Goal: Information Seeking & Learning: Learn about a topic

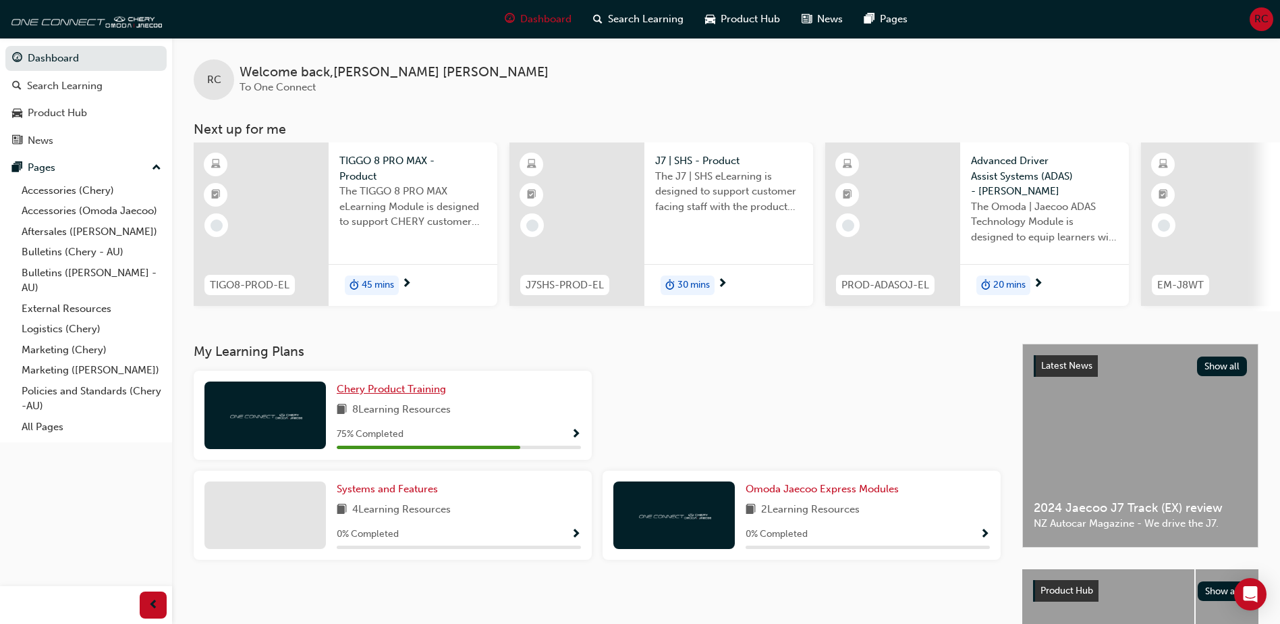
click at [384, 394] on span "Chery Product Training" at bounding box center [391, 389] width 109 height 12
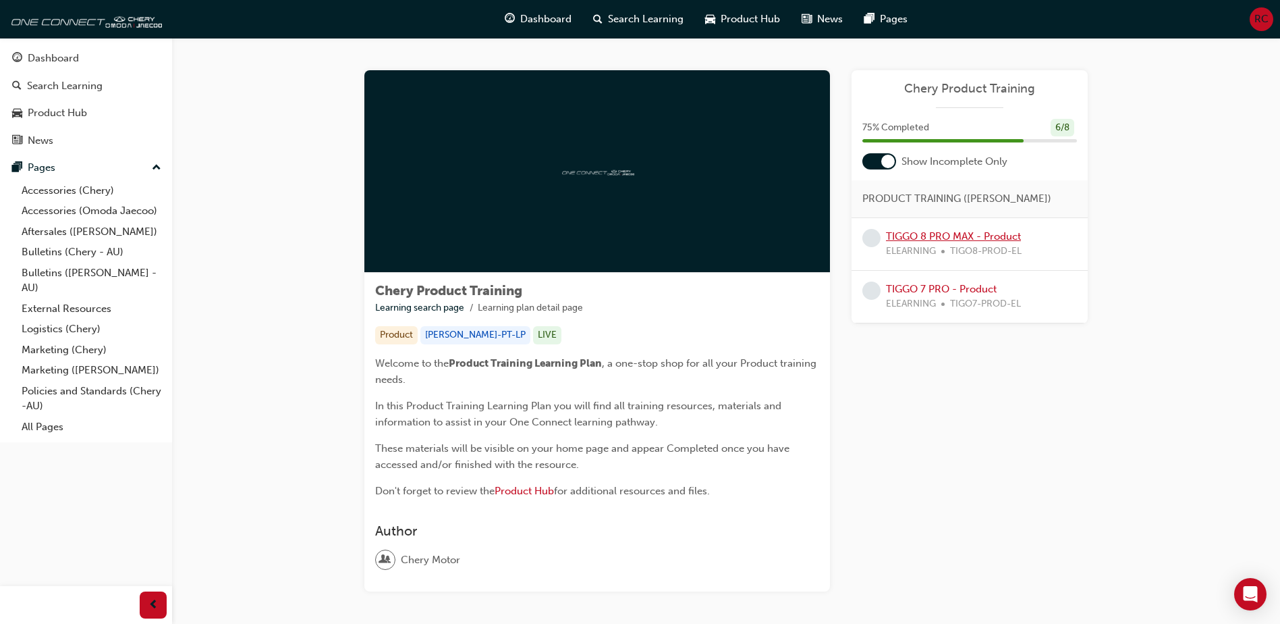
click at [969, 234] on link "TIGGO 8 PRO MAX - Product" at bounding box center [953, 236] width 135 height 12
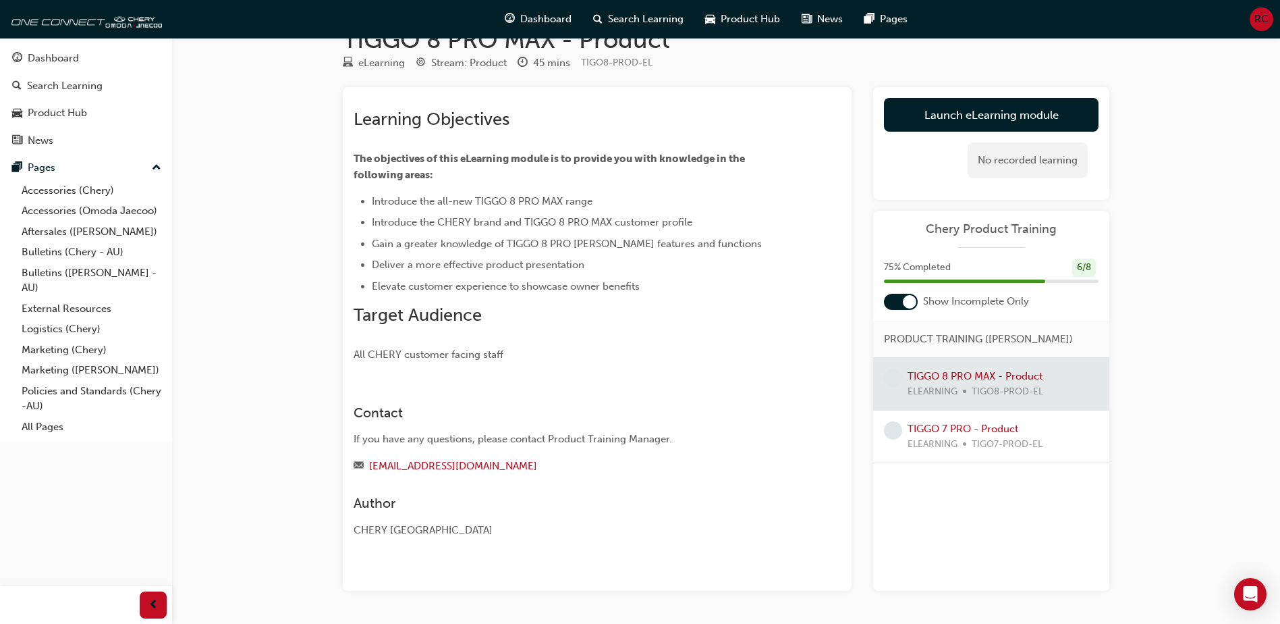
scroll to position [11, 0]
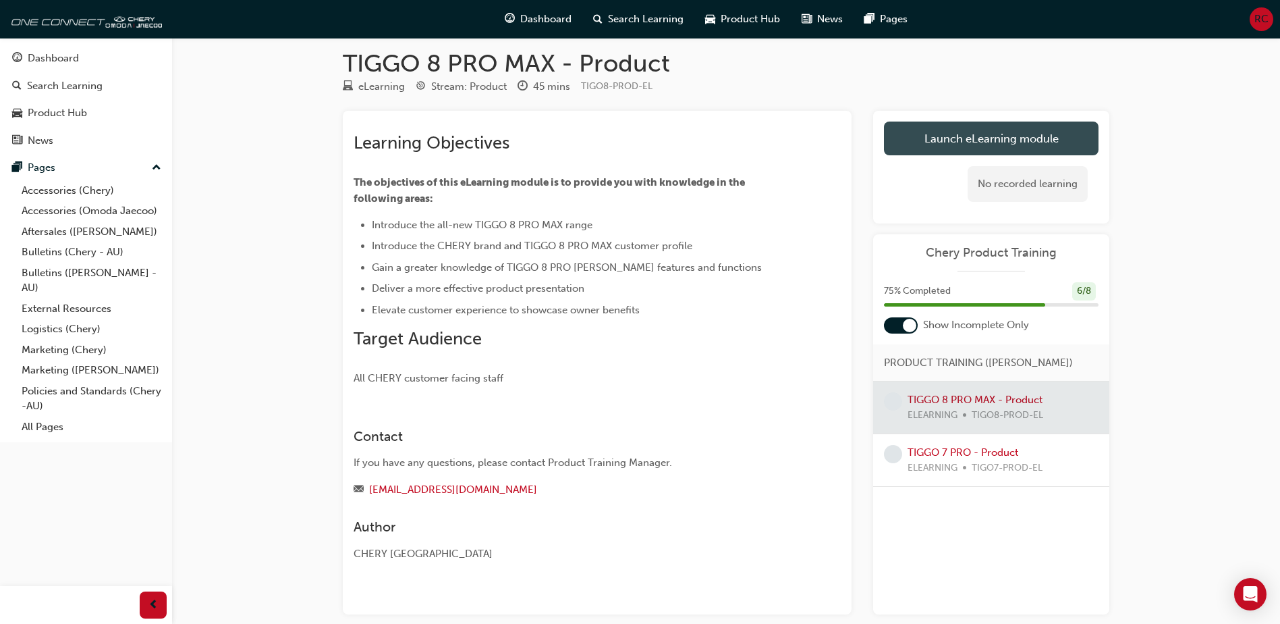
click at [923, 138] on link "Launch eLearning module" at bounding box center [991, 138] width 215 height 34
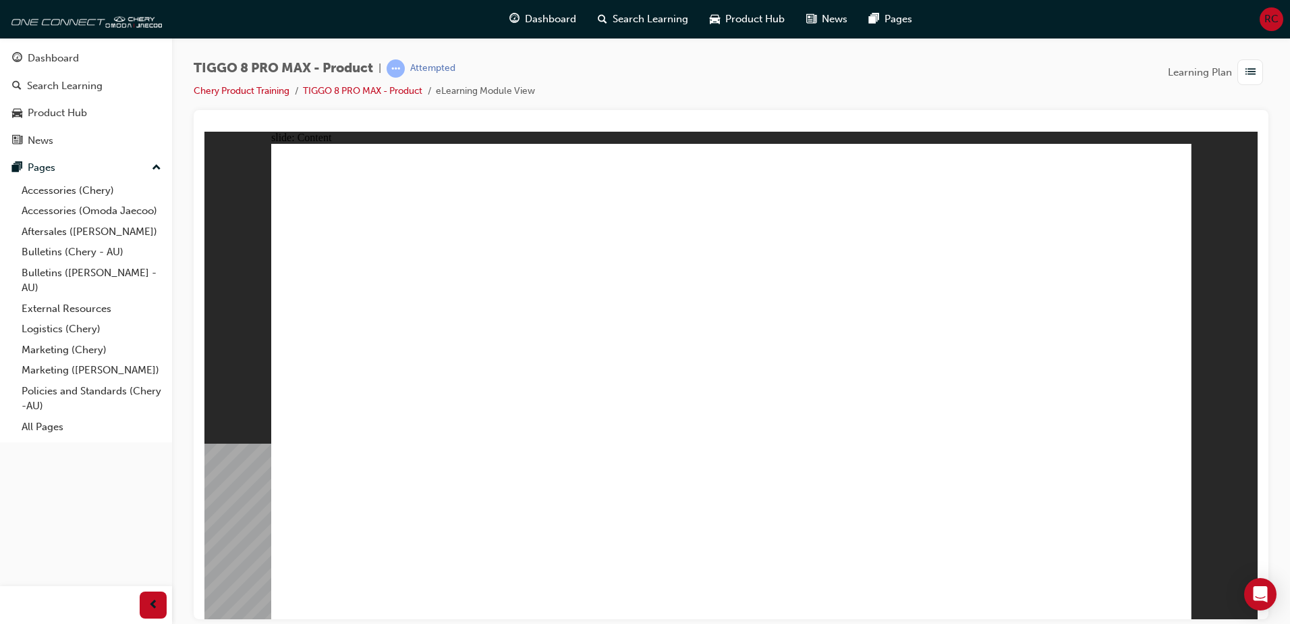
drag, startPoint x: 1028, startPoint y: 188, endPoint x: 1005, endPoint y: 251, distance: 67.5
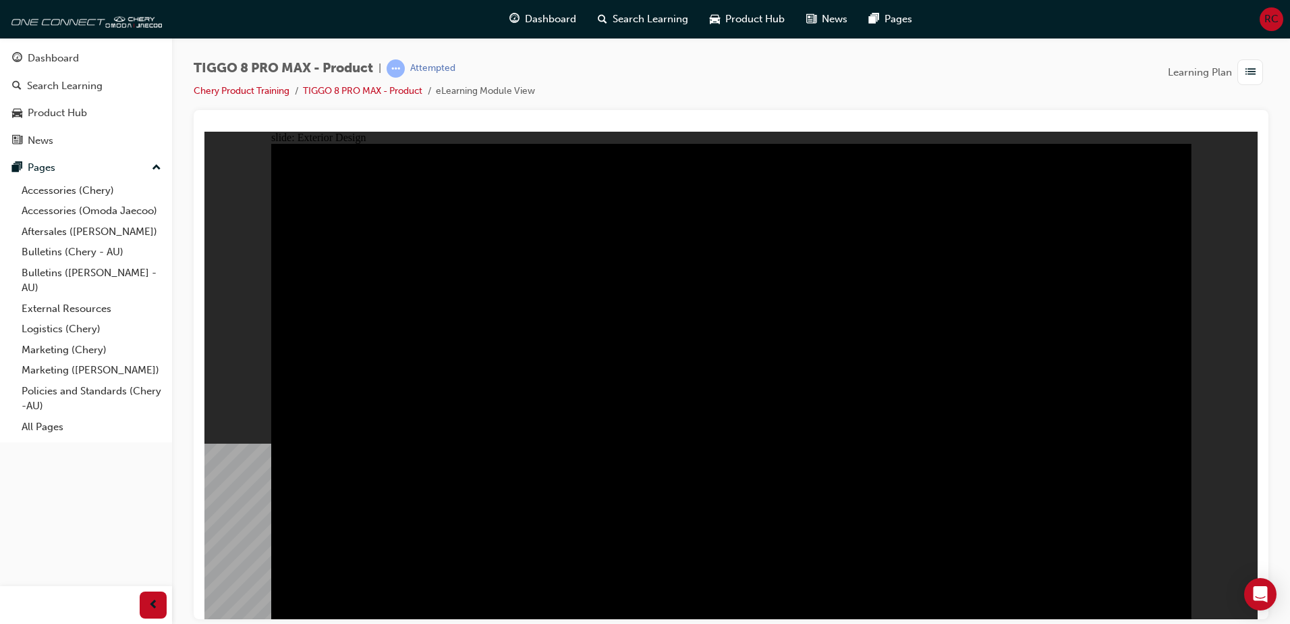
drag, startPoint x: 849, startPoint y: 383, endPoint x: 954, endPoint y: 349, distance: 110.5
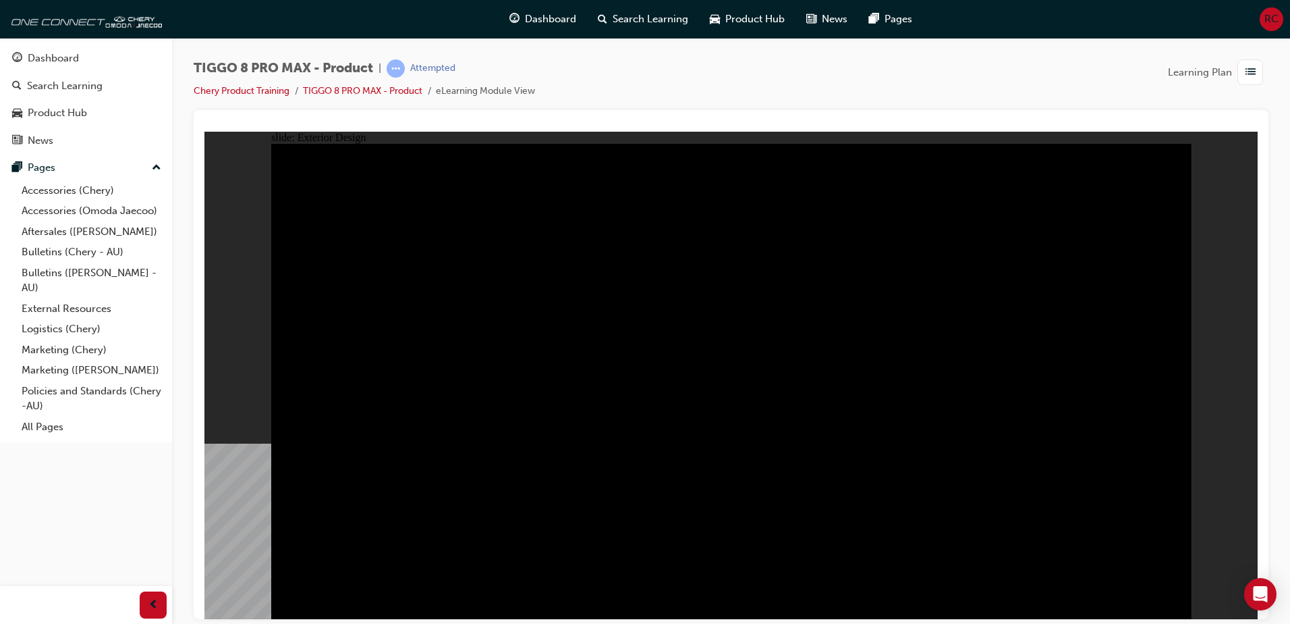
drag, startPoint x: 922, startPoint y: 236, endPoint x: 926, endPoint y: 243, distance: 8.8
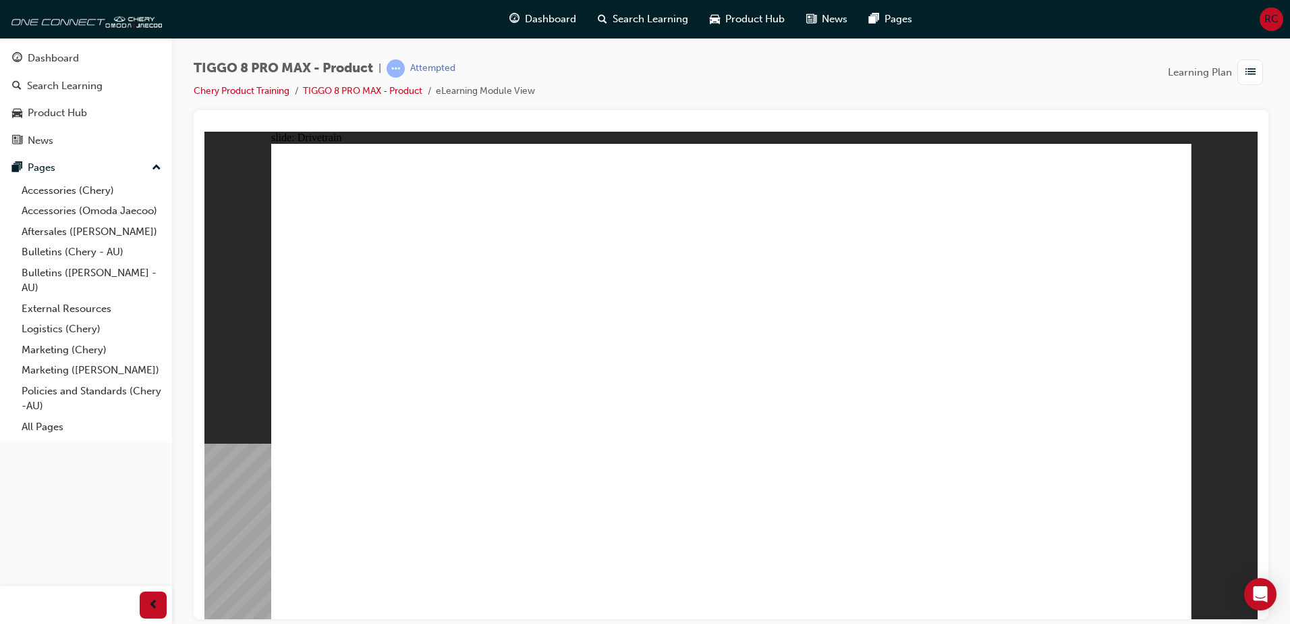
drag, startPoint x: 900, startPoint y: 472, endPoint x: 1018, endPoint y: 483, distance: 117.9
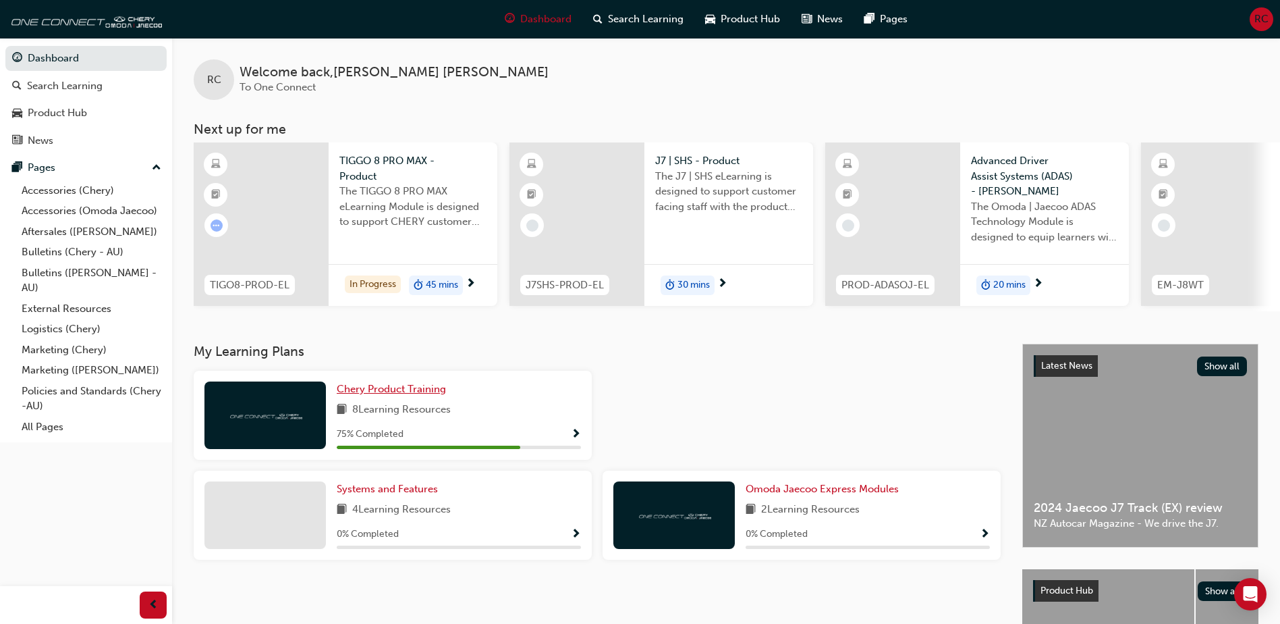
click at [410, 389] on span "Chery Product Training" at bounding box center [391, 389] width 109 height 12
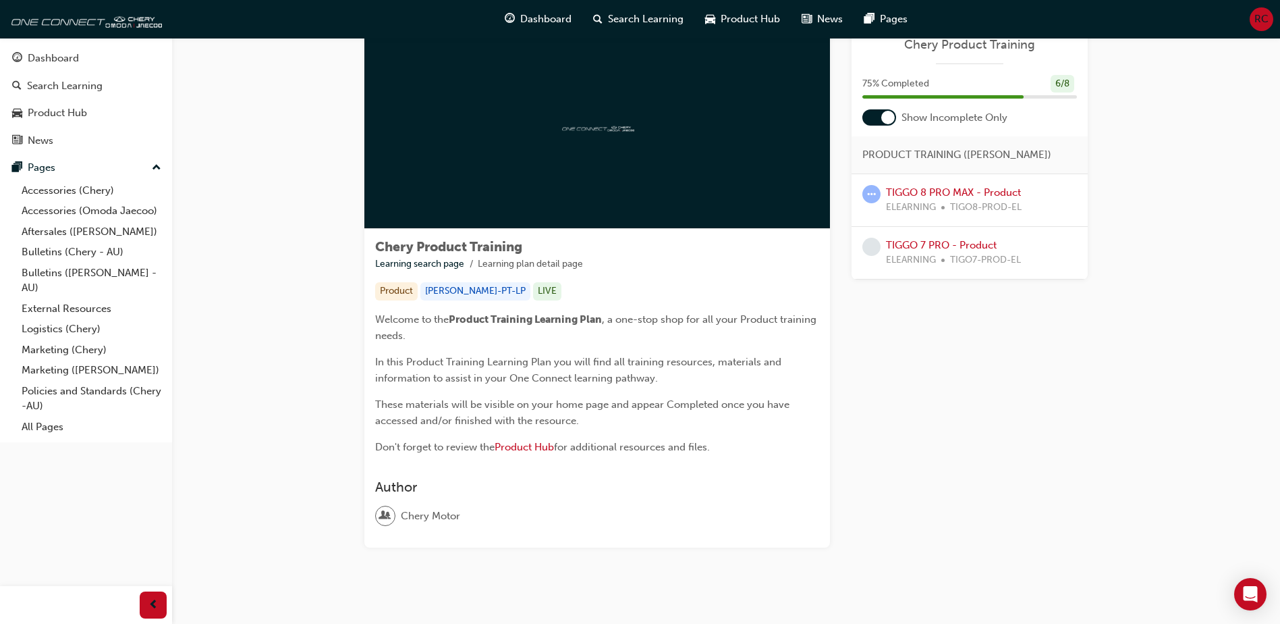
scroll to position [66, 0]
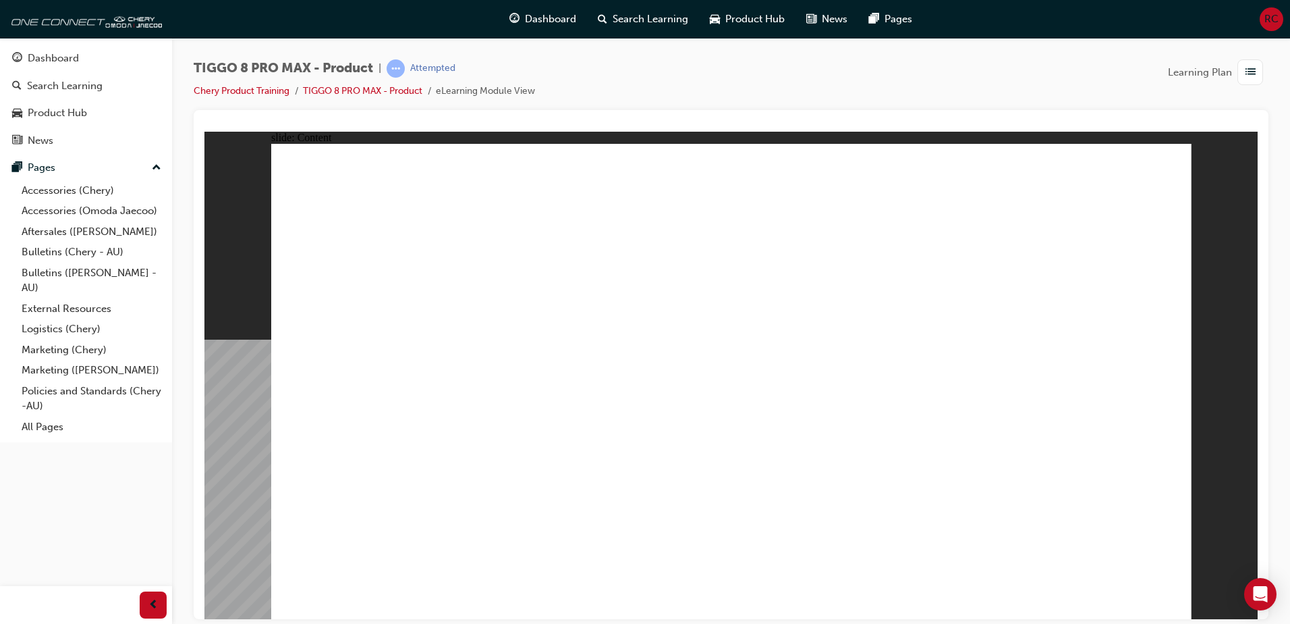
drag, startPoint x: 673, startPoint y: 414, endPoint x: 716, endPoint y: 415, distance: 42.5
drag, startPoint x: 570, startPoint y: 478, endPoint x: 677, endPoint y: 480, distance: 107.3
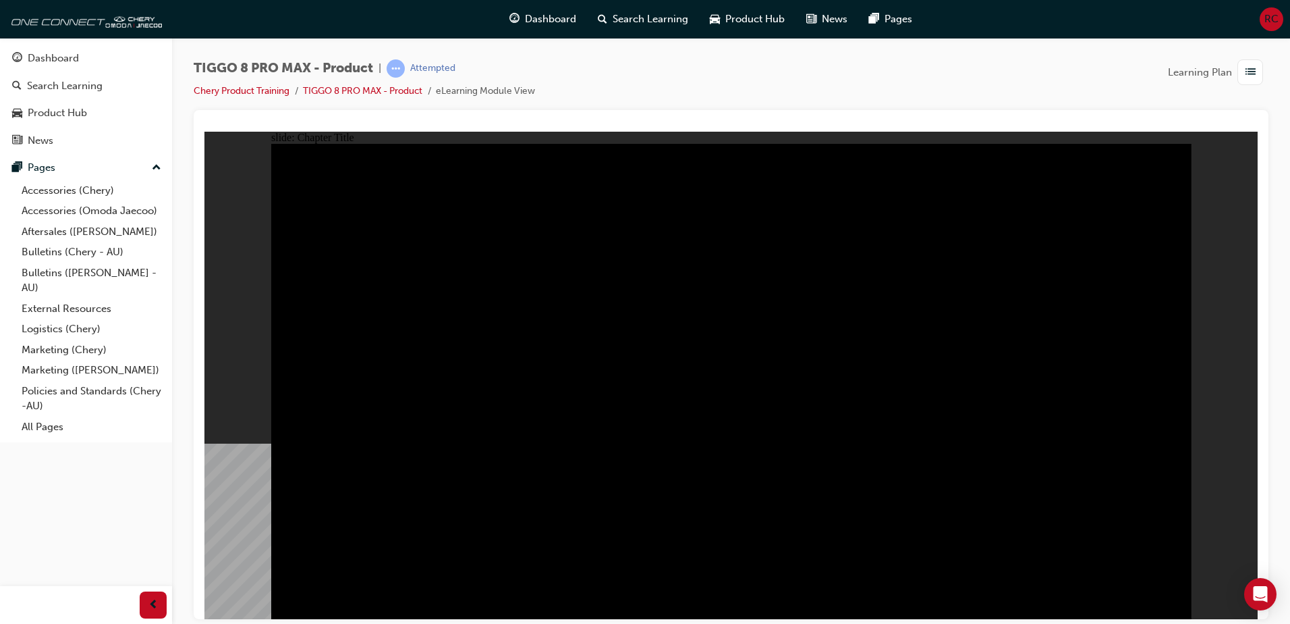
radio input "true"
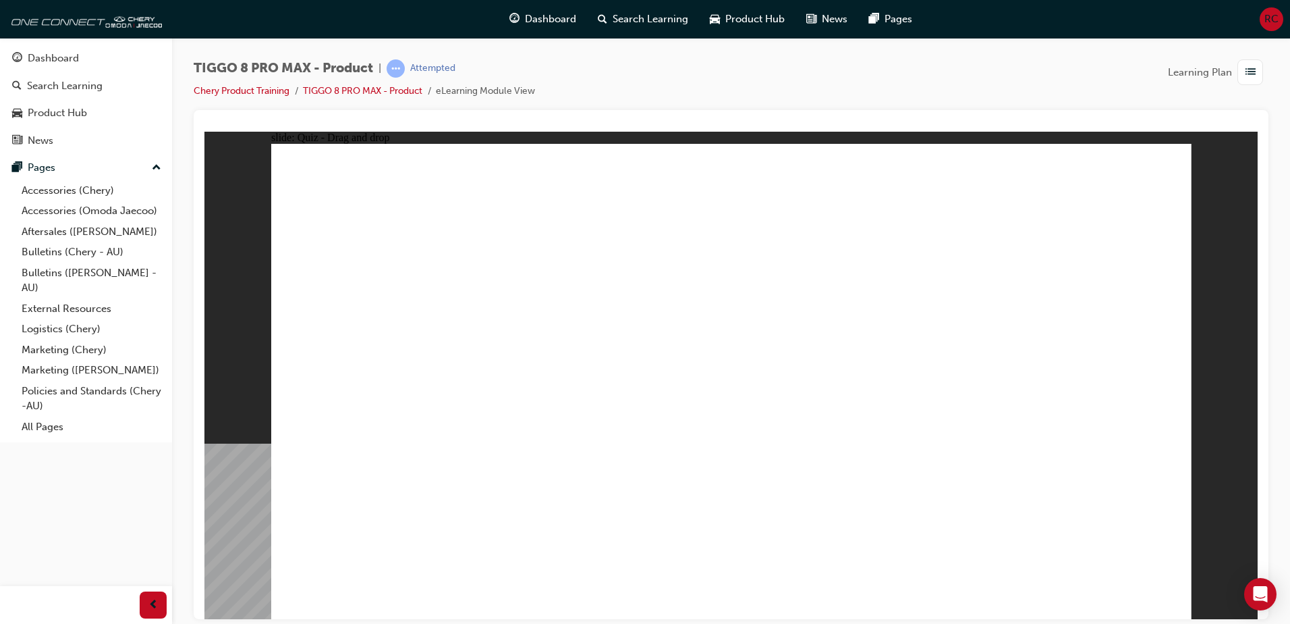
drag, startPoint x: 1028, startPoint y: 321, endPoint x: 1122, endPoint y: 429, distance: 144.0
drag, startPoint x: 896, startPoint y: 206, endPoint x: 590, endPoint y: 404, distance: 364.2
drag, startPoint x: 1071, startPoint y: 195, endPoint x: 1068, endPoint y: 202, distance: 7.5
drag, startPoint x: 812, startPoint y: 279, endPoint x: 746, endPoint y: 394, distance: 132.1
drag, startPoint x: 694, startPoint y: 189, endPoint x: 909, endPoint y: 398, distance: 299.7
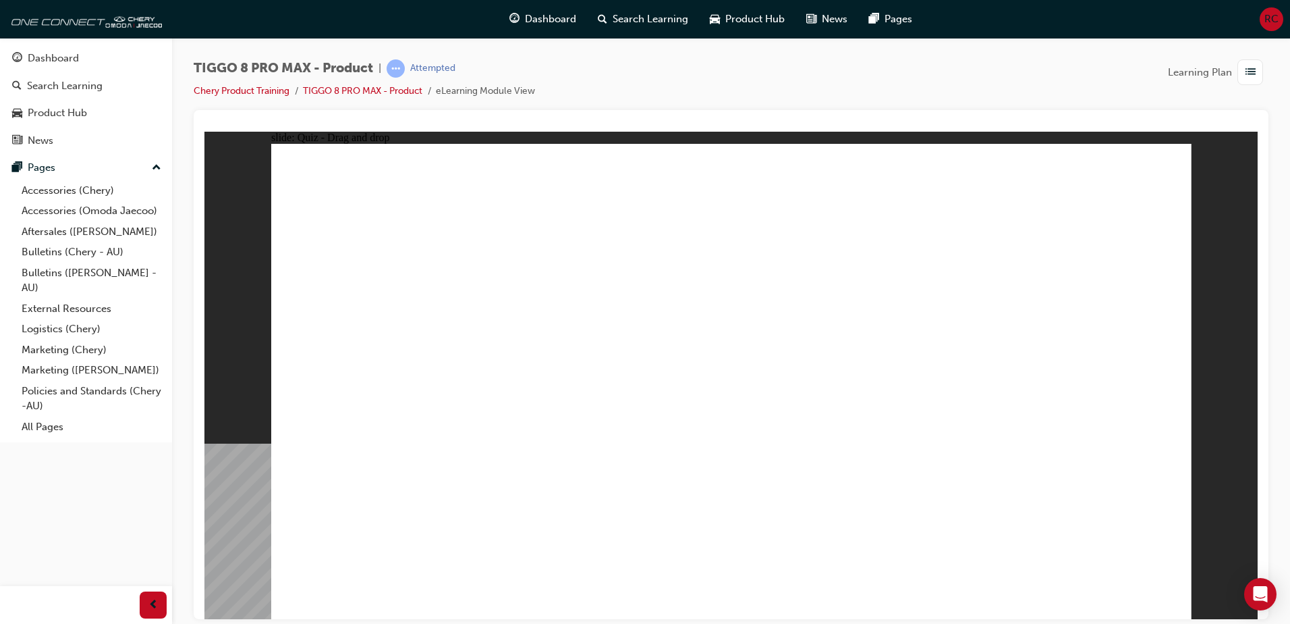
drag, startPoint x: 1050, startPoint y: 186, endPoint x: 365, endPoint y: 407, distance: 719.6
checkbox input "true"
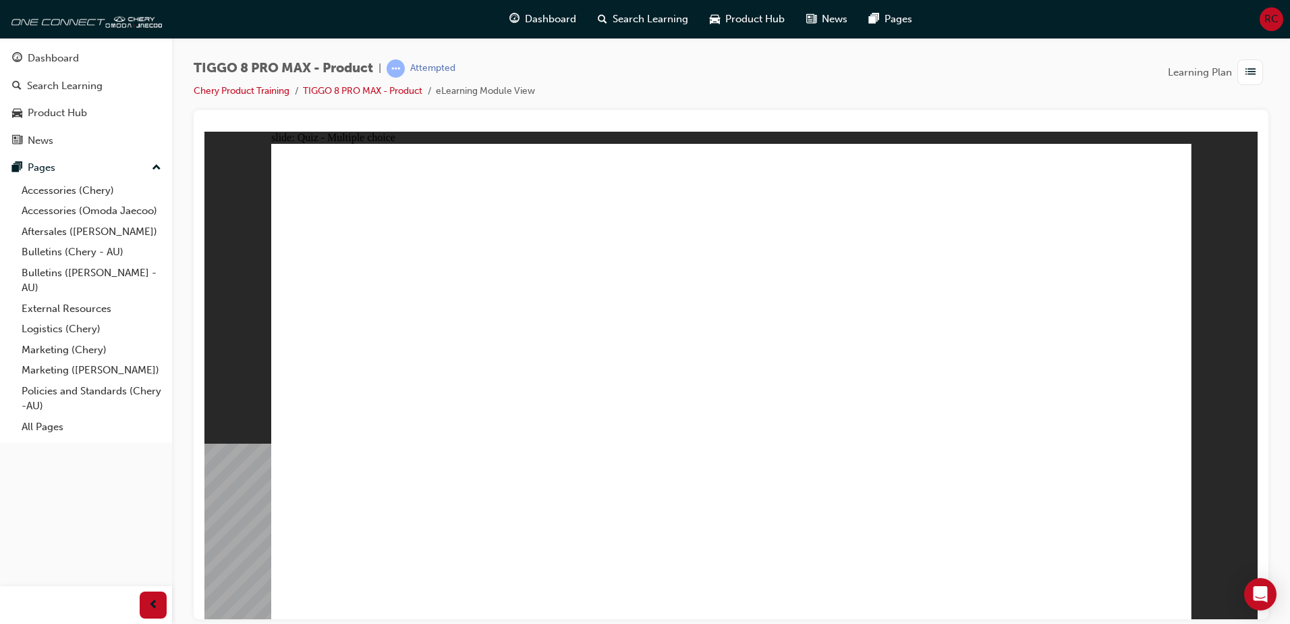
checkbox input "true"
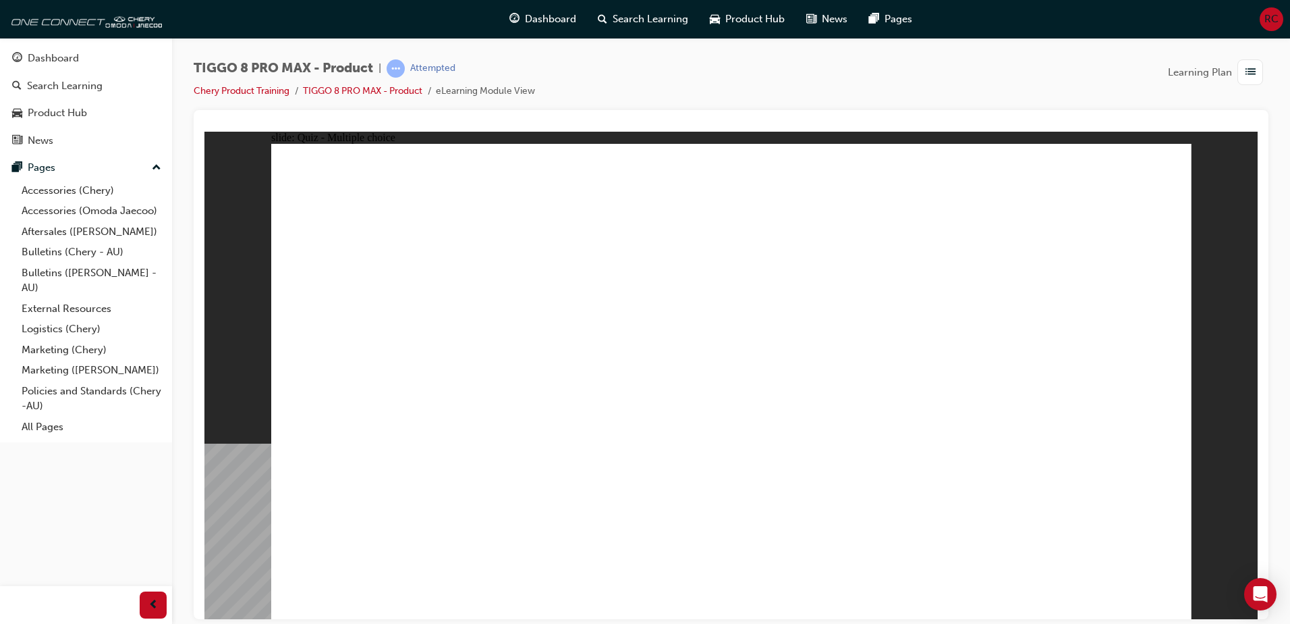
radio input "true"
drag, startPoint x: 883, startPoint y: 201, endPoint x: 852, endPoint y: 445, distance: 246.3
drag, startPoint x: 885, startPoint y: 237, endPoint x: 841, endPoint y: 454, distance: 221.7
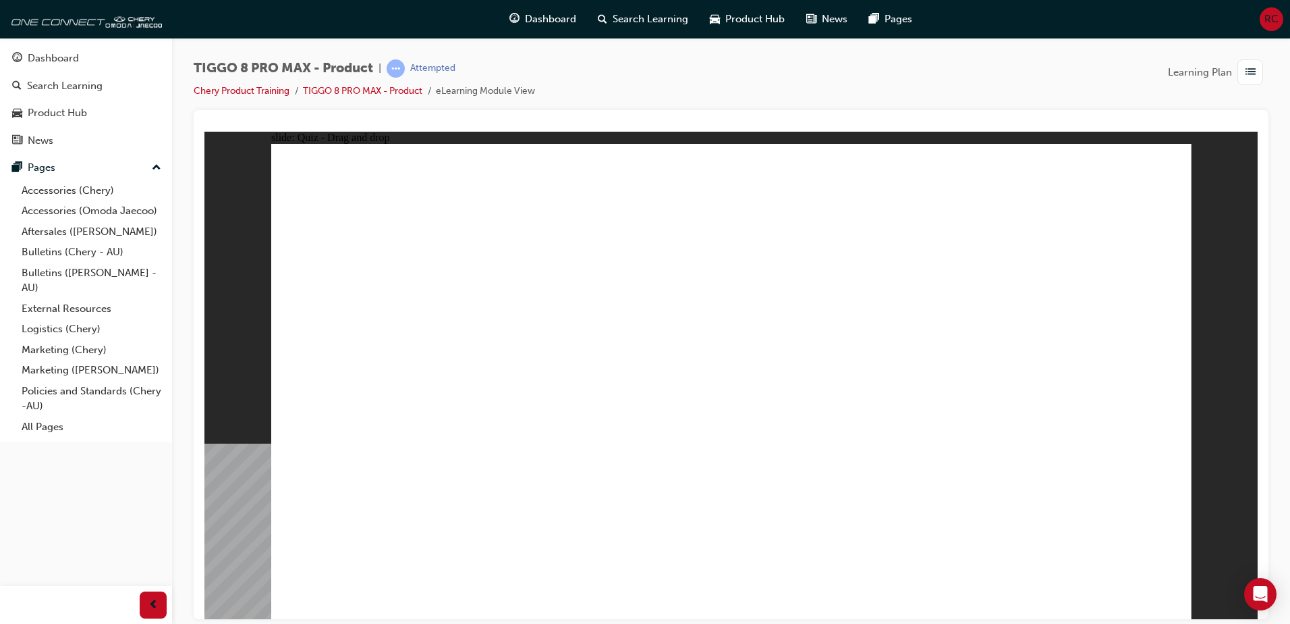
drag, startPoint x: 1073, startPoint y: 192, endPoint x: 843, endPoint y: 445, distance: 342.0
drag, startPoint x: 1078, startPoint y: 224, endPoint x: 926, endPoint y: 431, distance: 256.7
drag, startPoint x: 743, startPoint y: 237, endPoint x: 497, endPoint y: 436, distance: 316.2
drag, startPoint x: 744, startPoint y: 242, endPoint x: 796, endPoint y: 493, distance: 257.0
drag, startPoint x: 697, startPoint y: 199, endPoint x: 805, endPoint y: 467, distance: 288.8
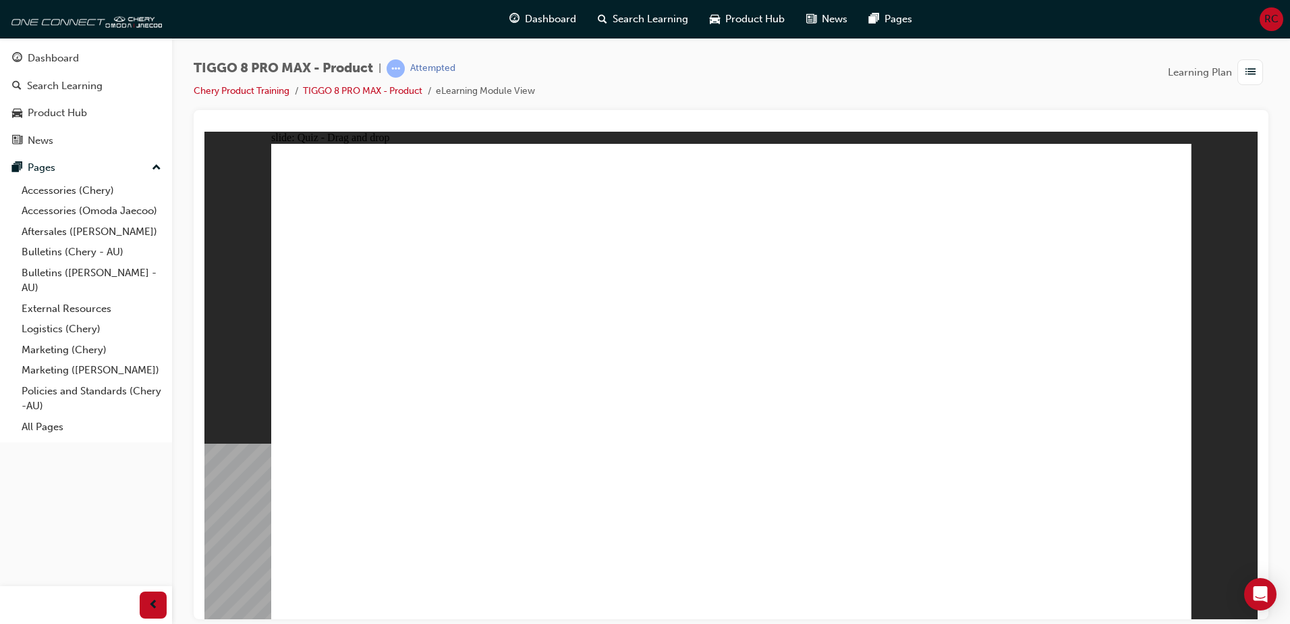
drag, startPoint x: 924, startPoint y: 269, endPoint x: 904, endPoint y: 511, distance: 242.4
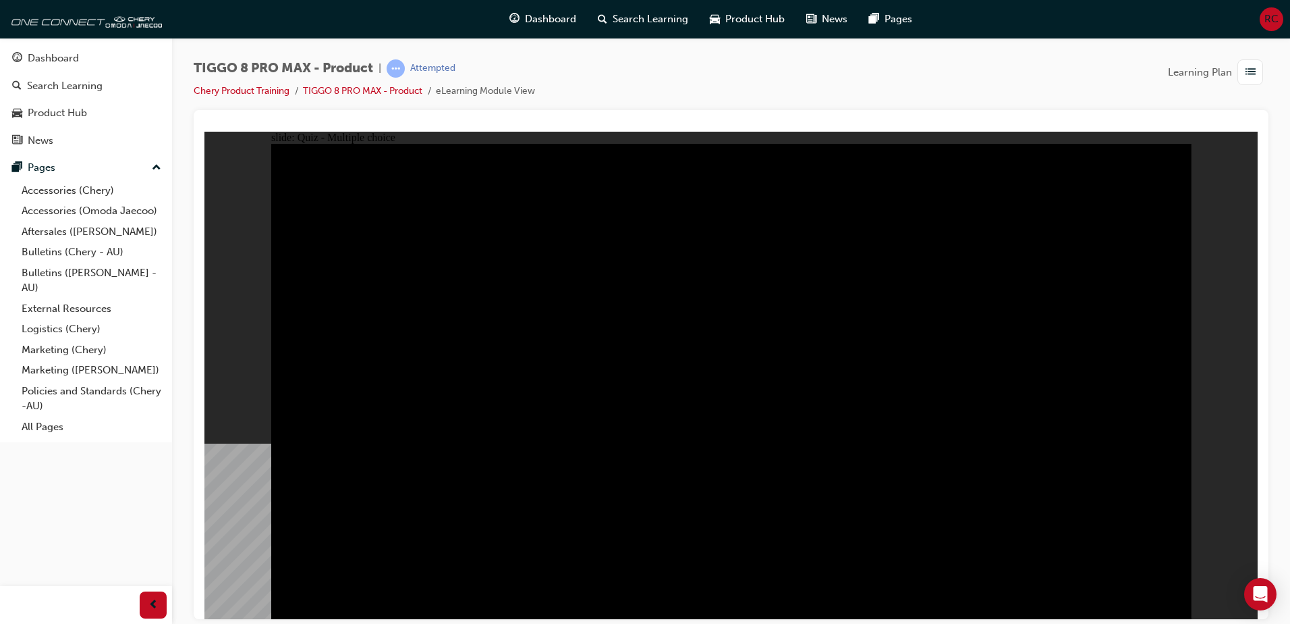
radio input "true"
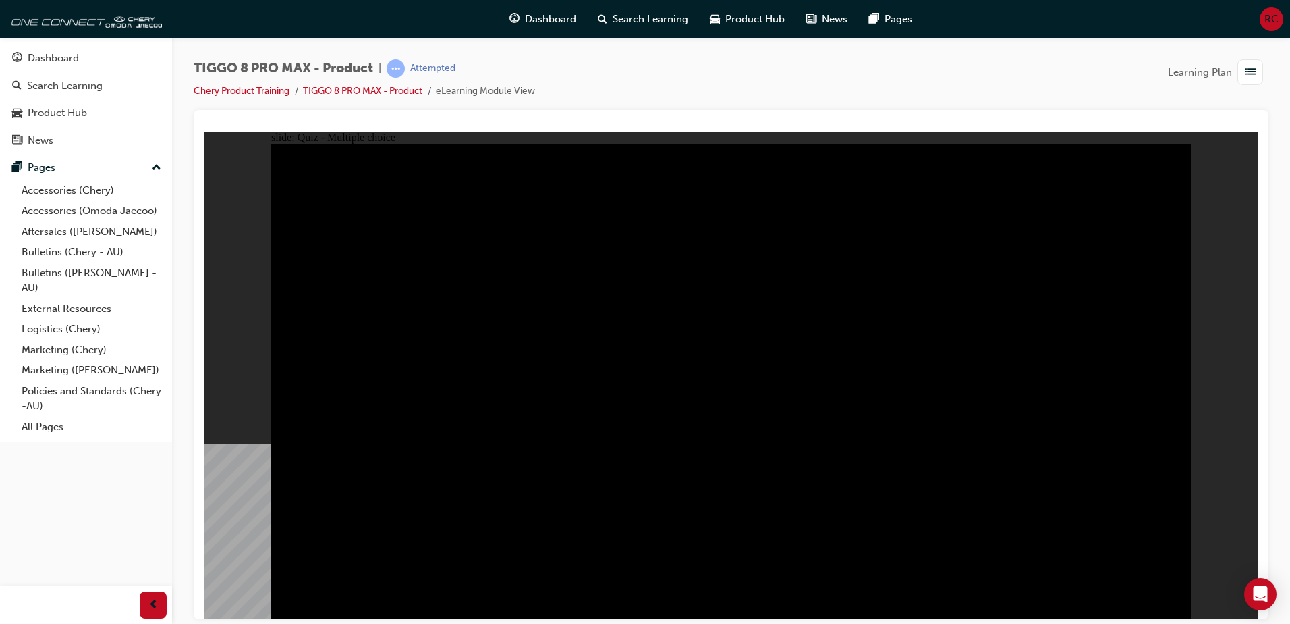
radio input "true"
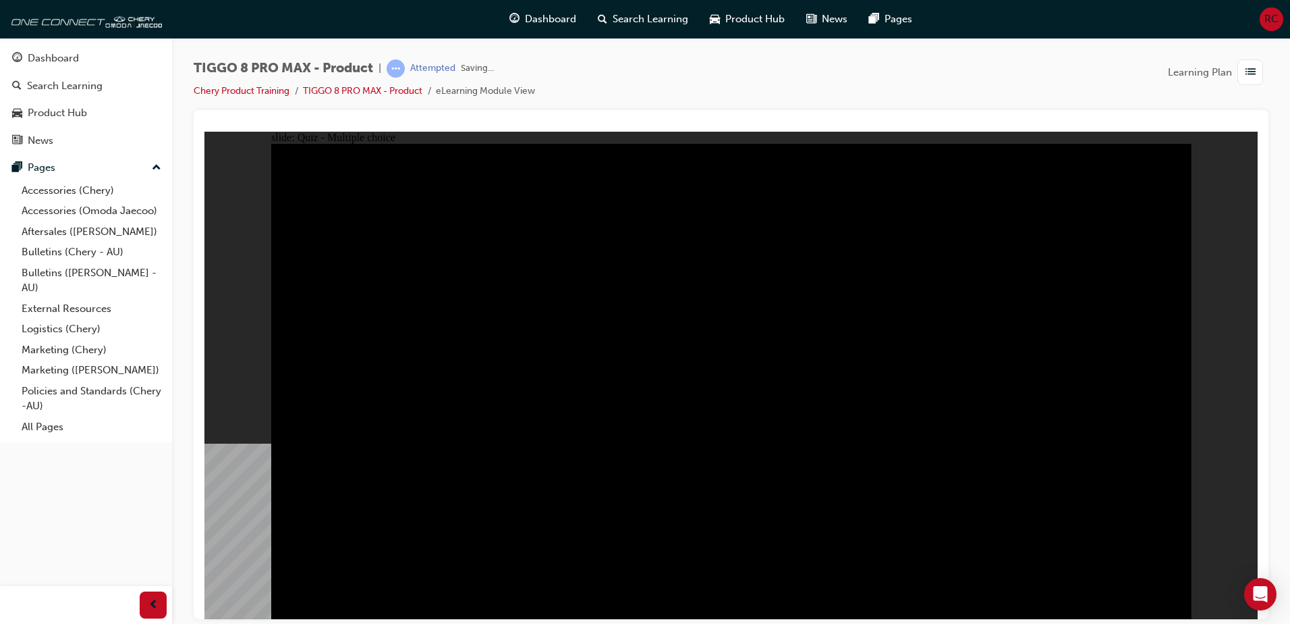
checkbox input "true"
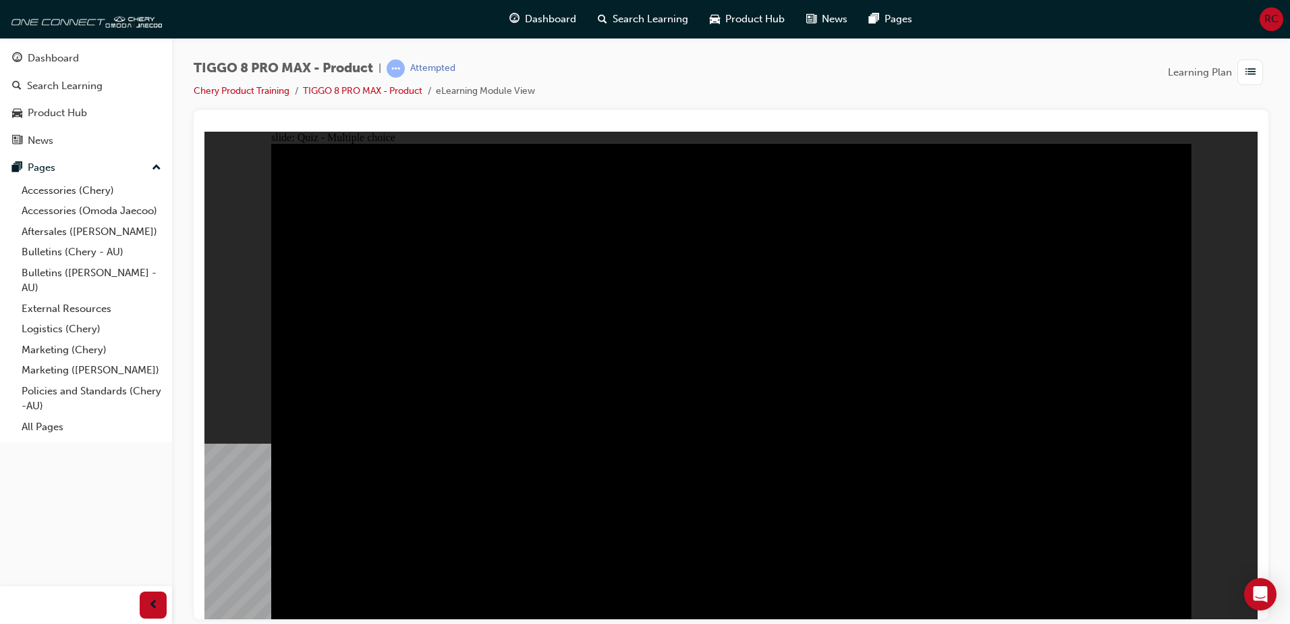
checkbox input "true"
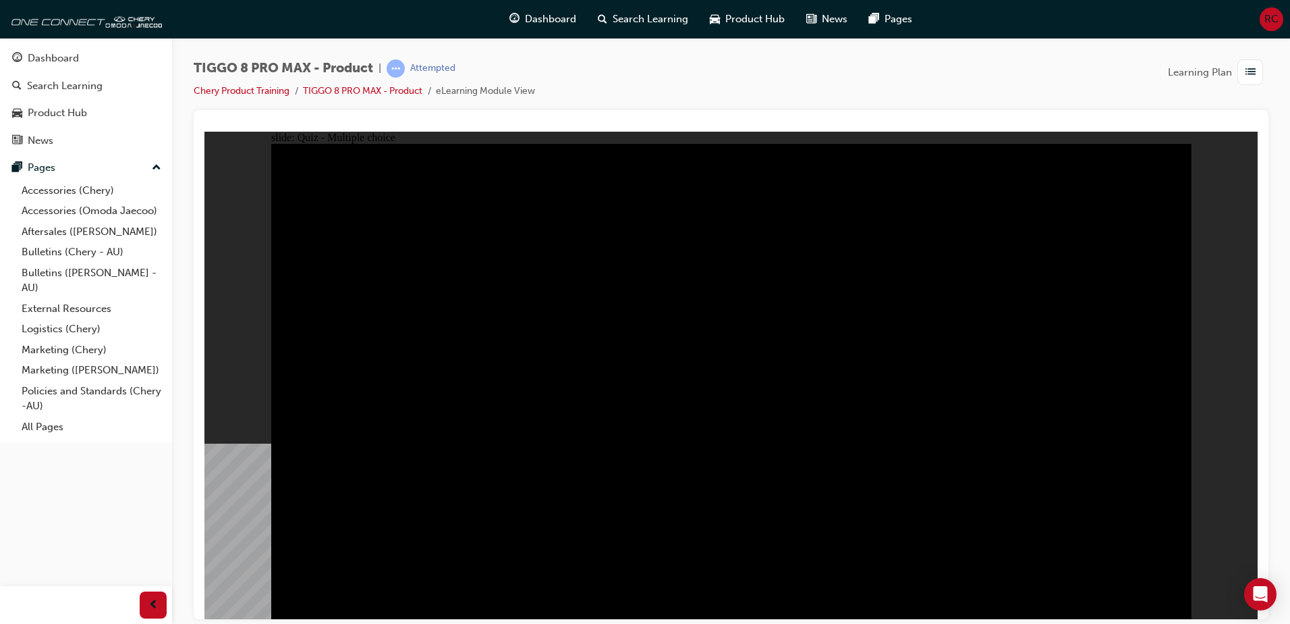
checkbox input "true"
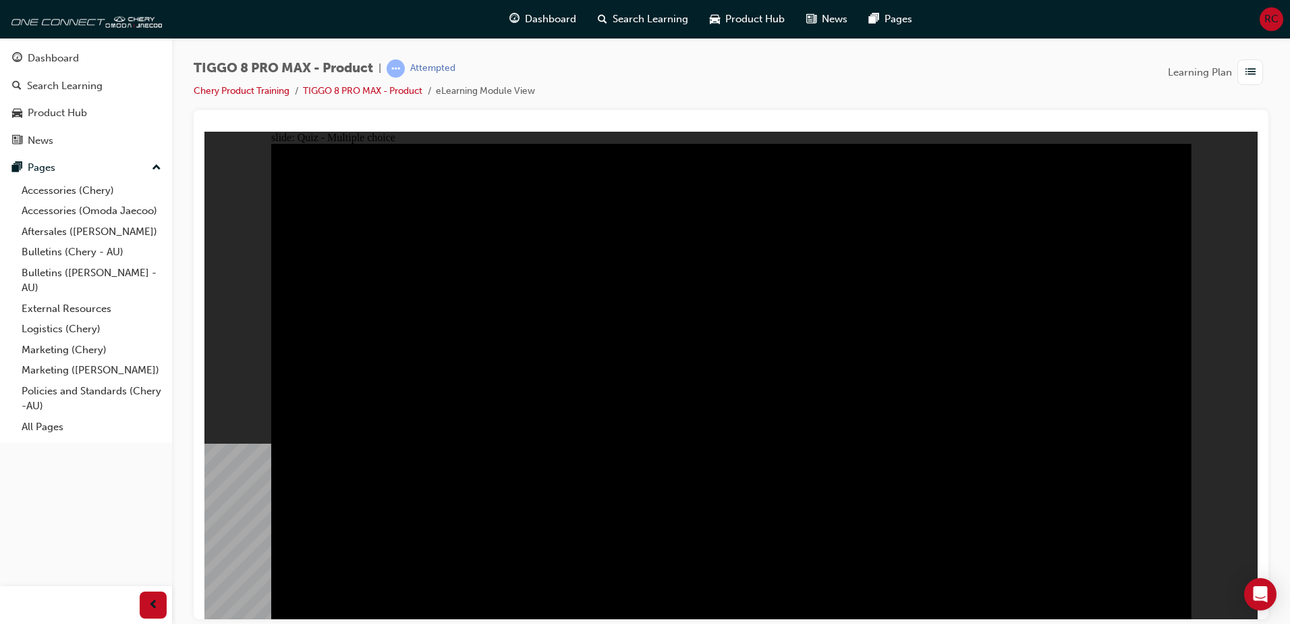
checkbox input "true"
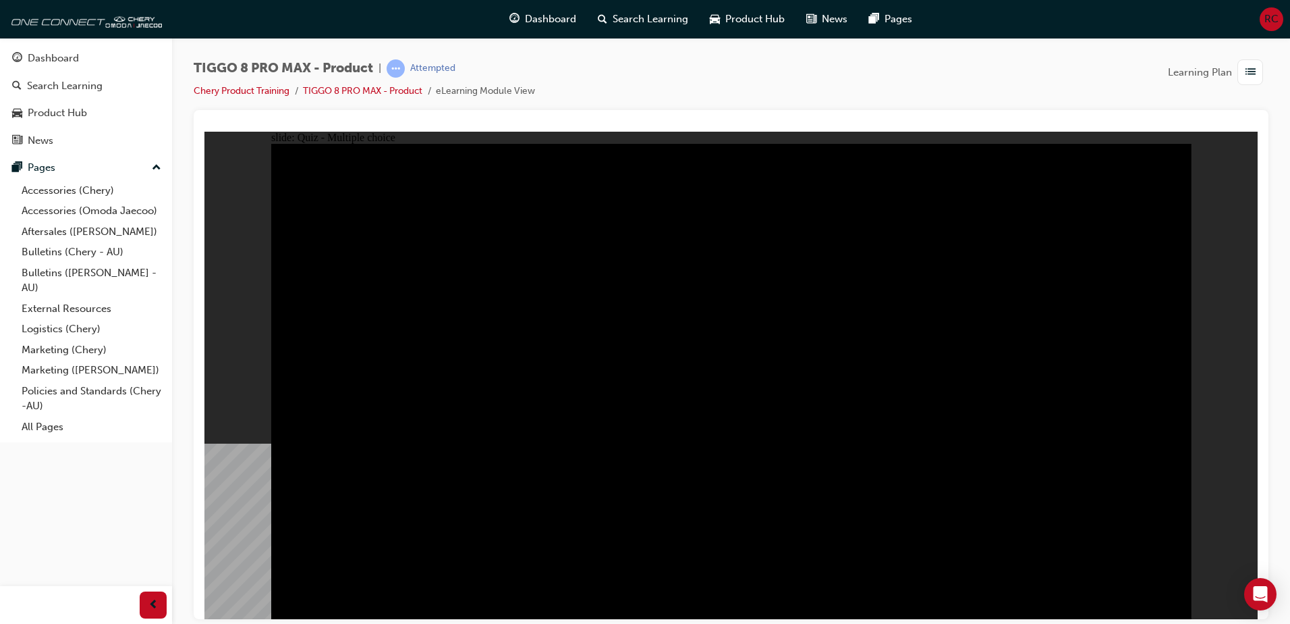
checkbox input "true"
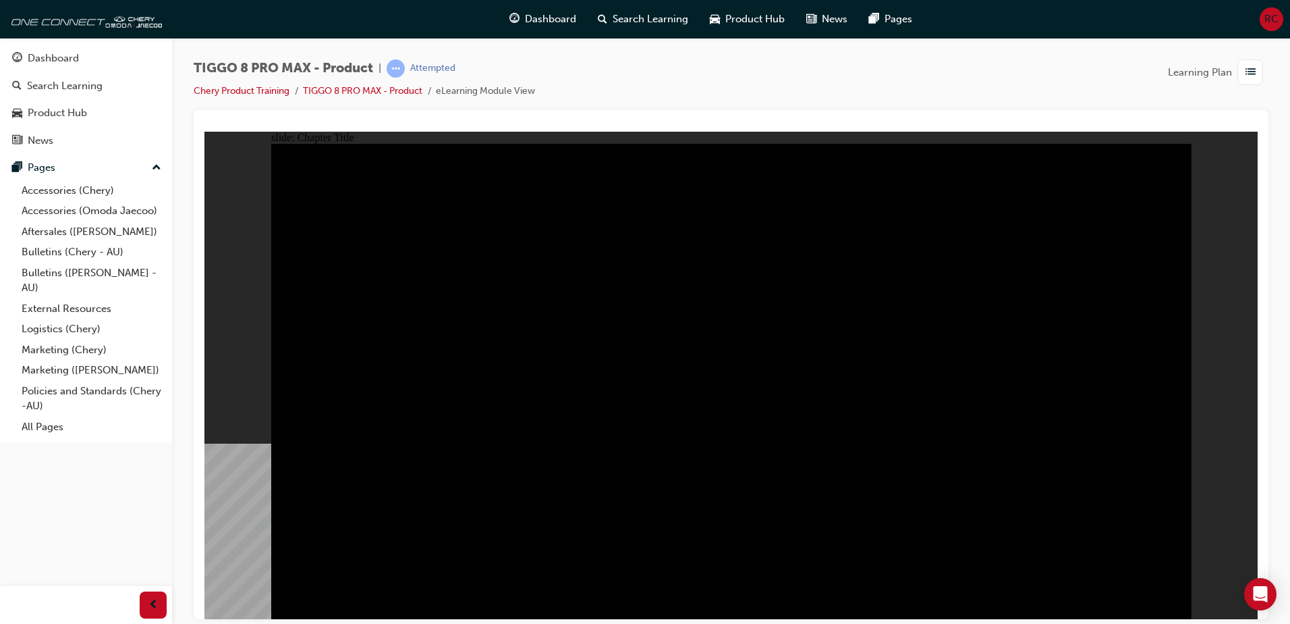
radio input "true"
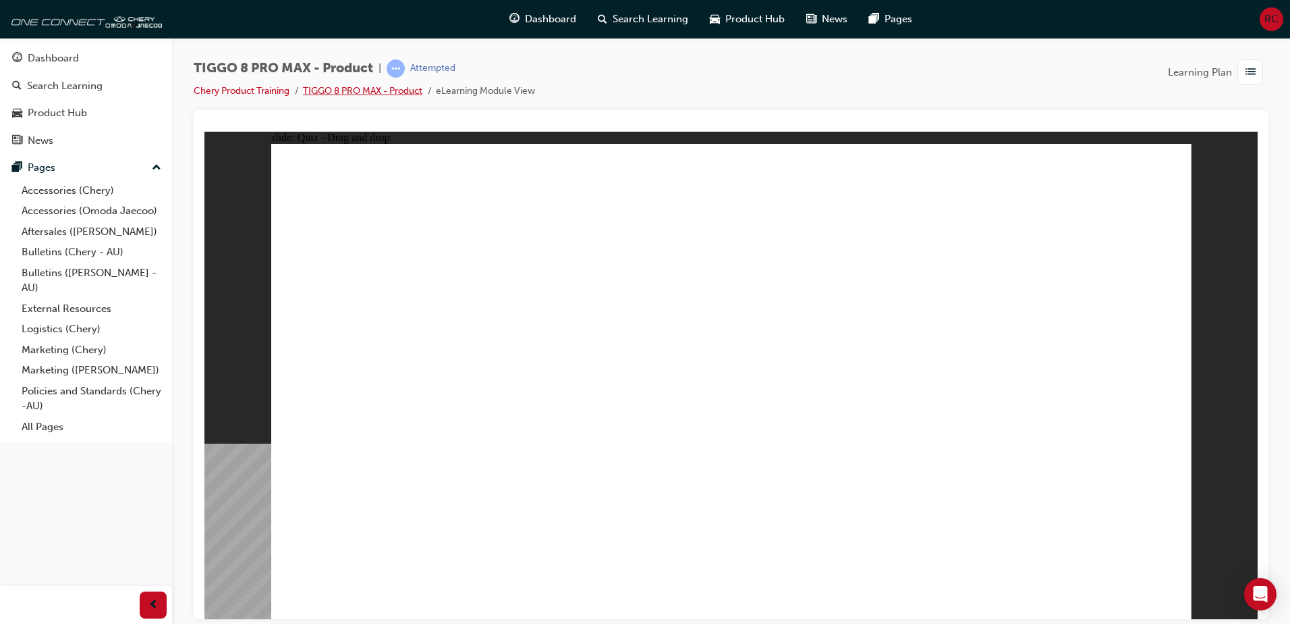
click at [395, 88] on link "TIGGO 8 PRO MAX - Product" at bounding box center [362, 90] width 119 height 11
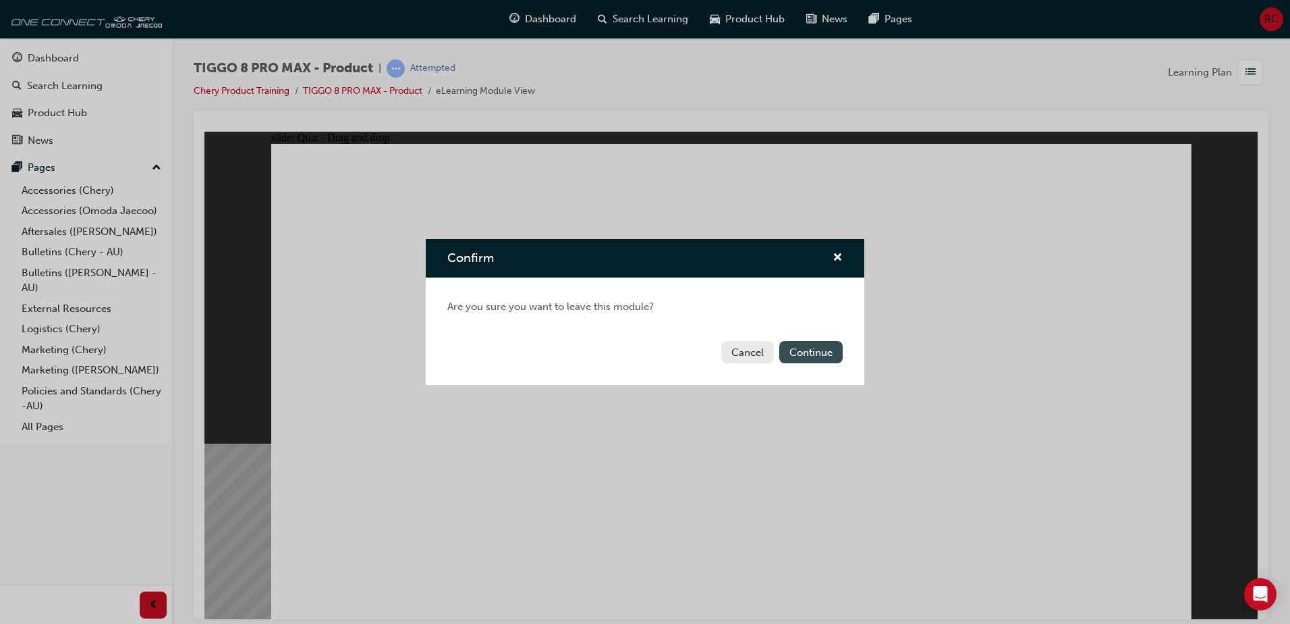
click at [794, 356] on button "Continue" at bounding box center [810, 352] width 63 height 22
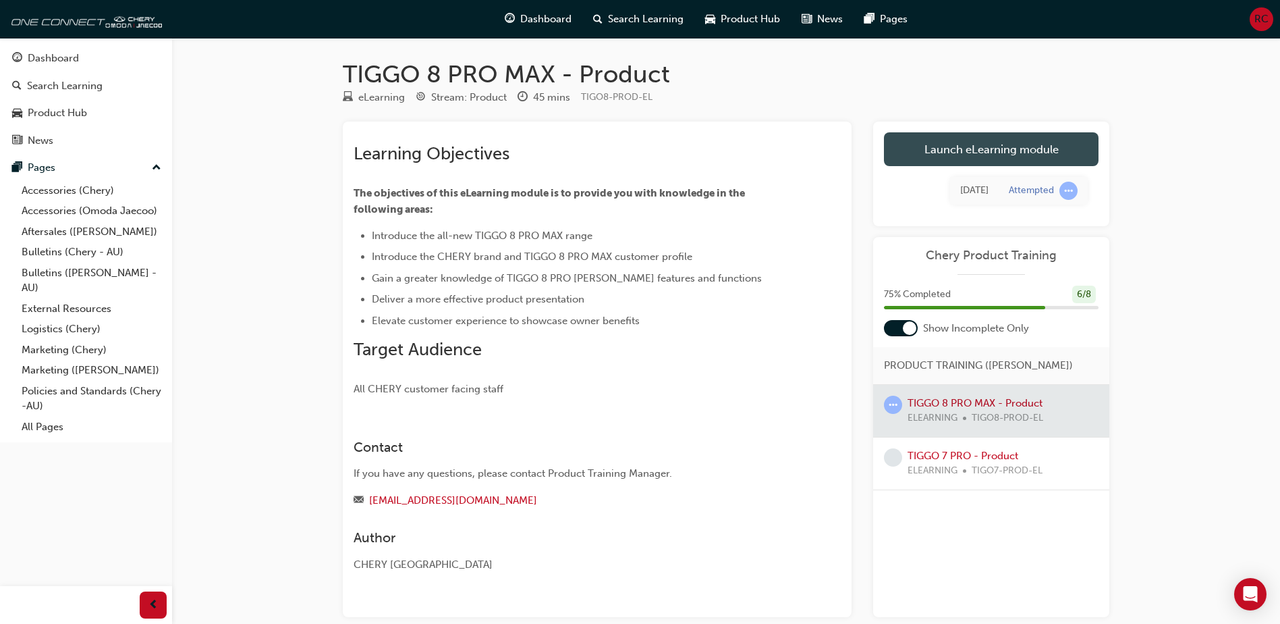
click at [987, 151] on link "Launch eLearning module" at bounding box center [991, 149] width 215 height 34
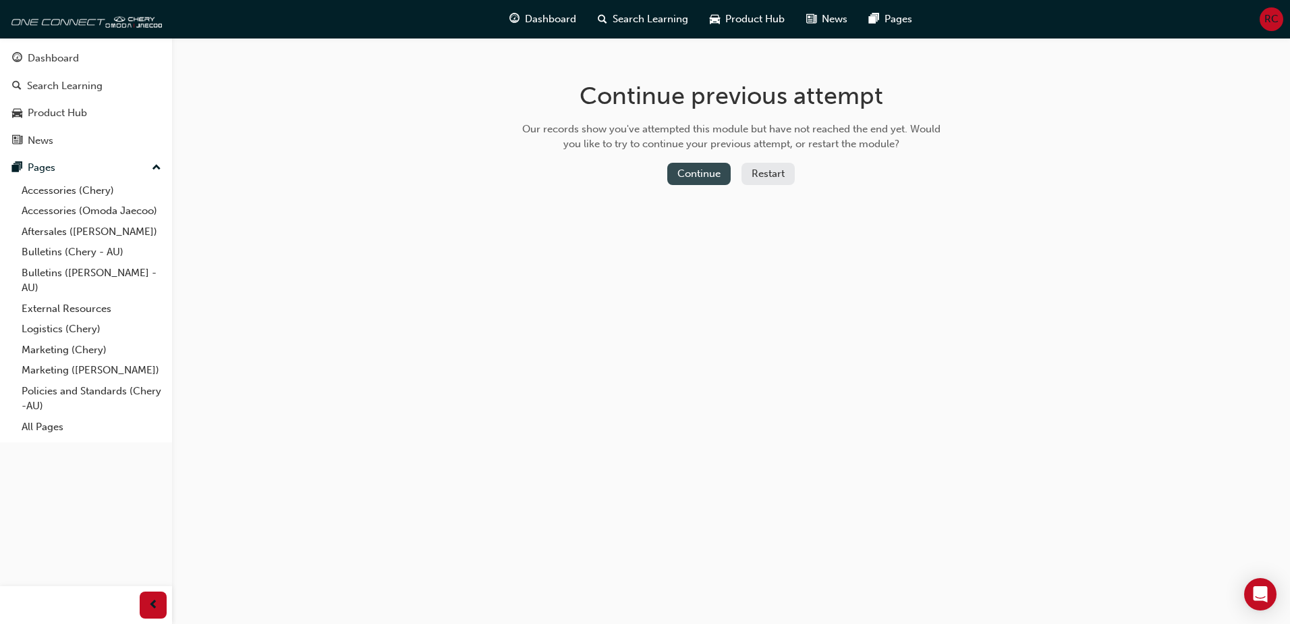
click at [711, 174] on button "Continue" at bounding box center [698, 174] width 63 height 22
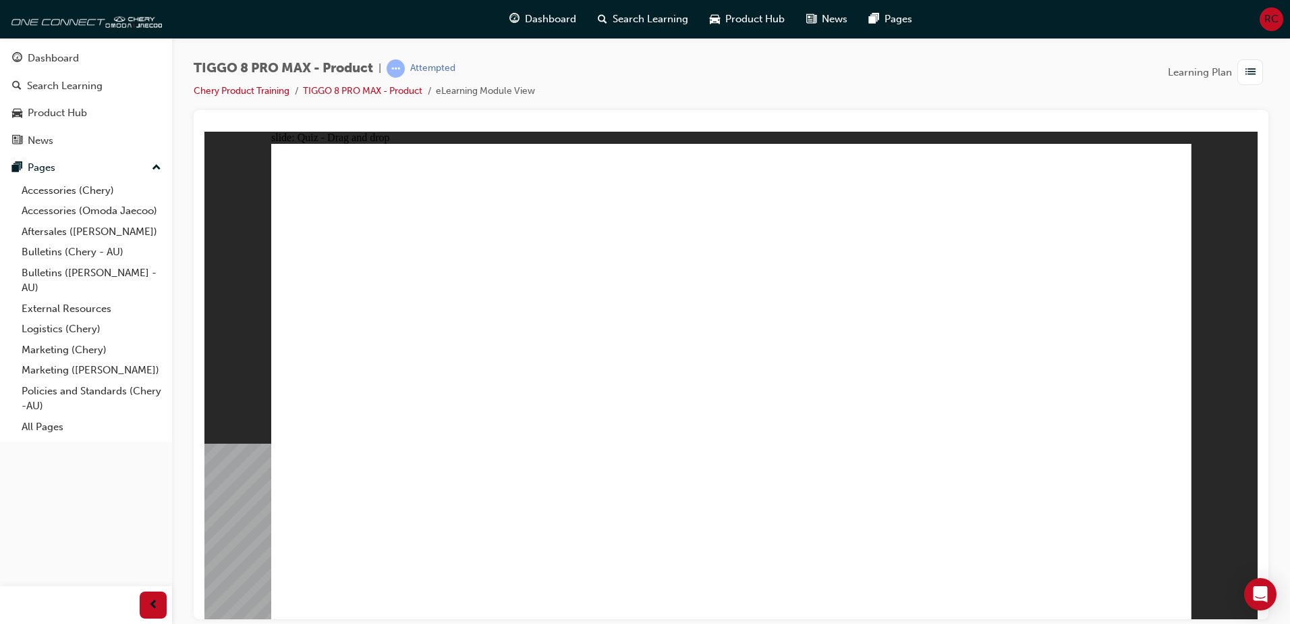
drag, startPoint x: 1051, startPoint y: 204, endPoint x: 1064, endPoint y: 200, distance: 13.7
drag, startPoint x: 970, startPoint y: 312, endPoint x: 1067, endPoint y: 422, distance: 147.3
drag, startPoint x: 804, startPoint y: 298, endPoint x: 748, endPoint y: 412, distance: 126.1
drag, startPoint x: 926, startPoint y: 206, endPoint x: 594, endPoint y: 414, distance: 391.1
drag, startPoint x: 1028, startPoint y: 207, endPoint x: 383, endPoint y: 391, distance: 670.7
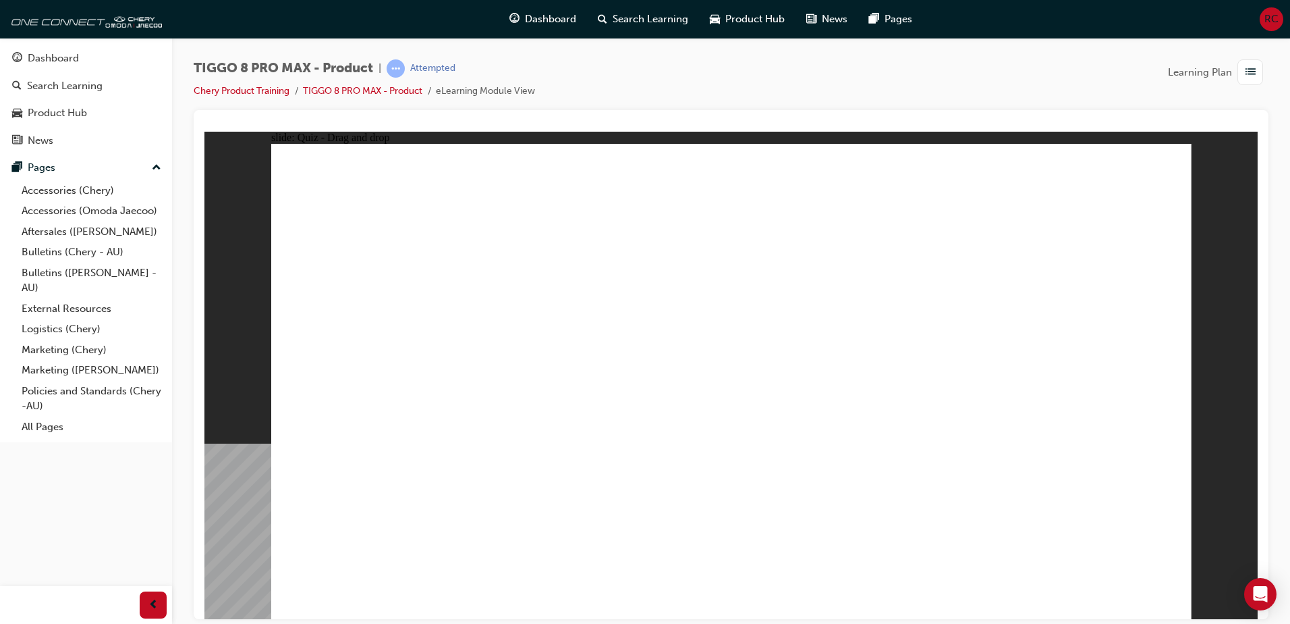
drag, startPoint x: 858, startPoint y: 273, endPoint x: 937, endPoint y: 381, distance: 134.7
checkbox input "true"
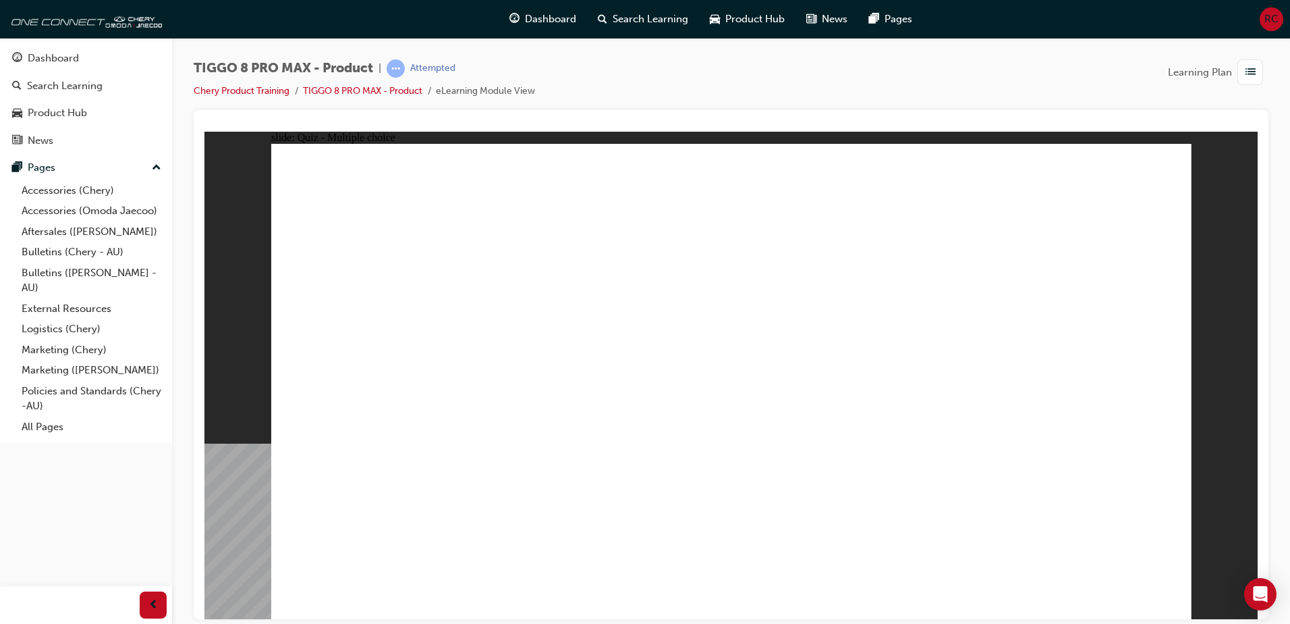
checkbox input "true"
checkbox input "false"
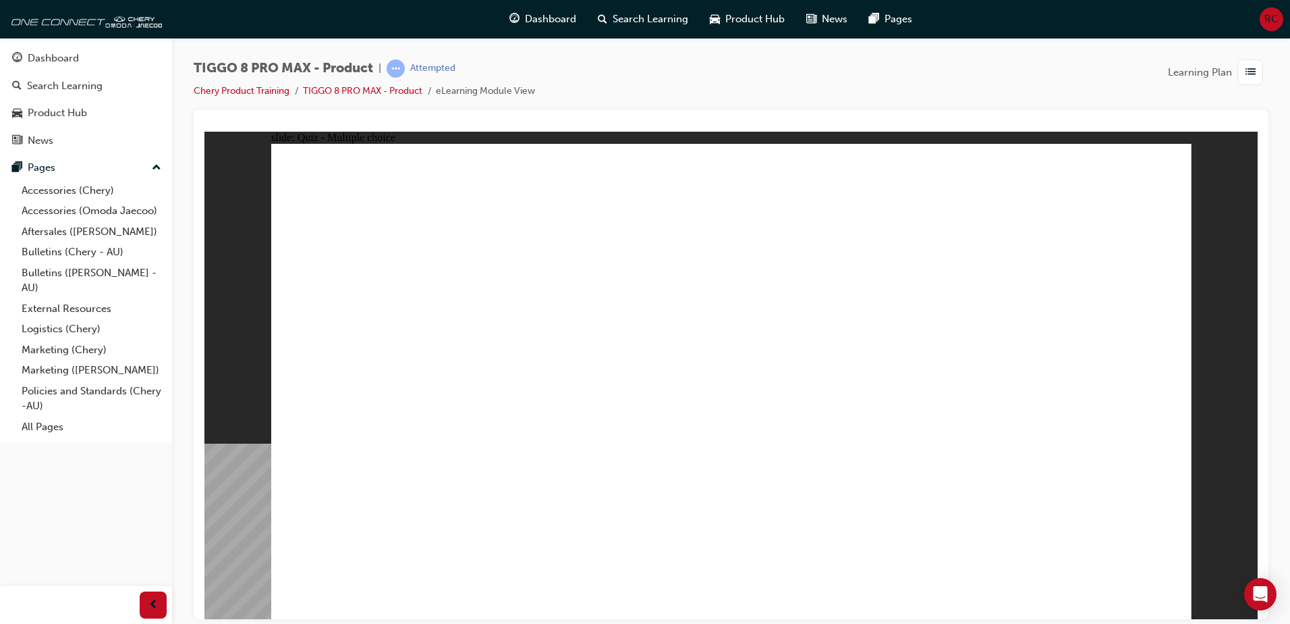
checkbox input "false"
checkbox input "true"
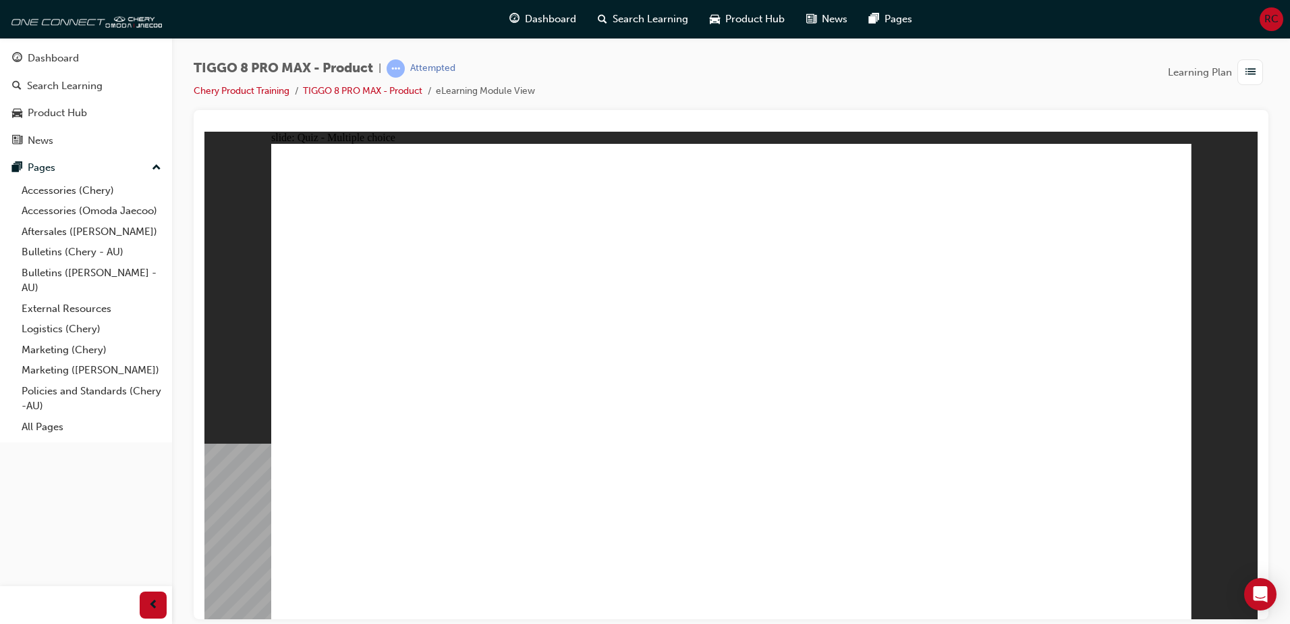
checkbox input "true"
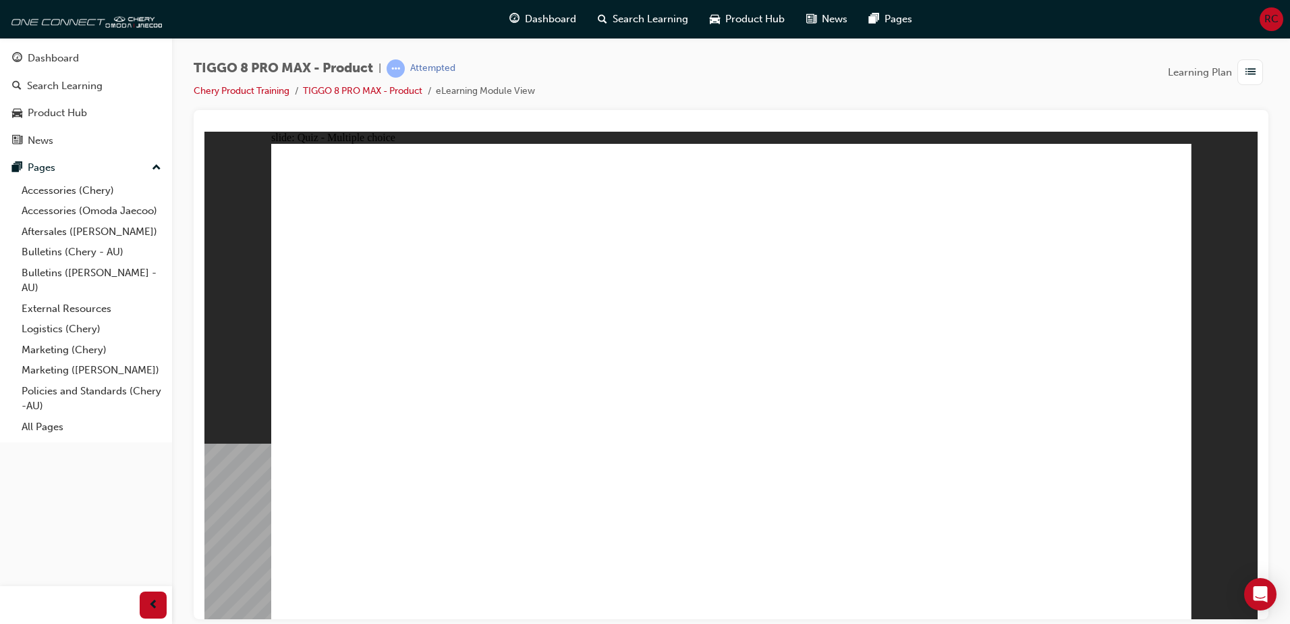
radio input "true"
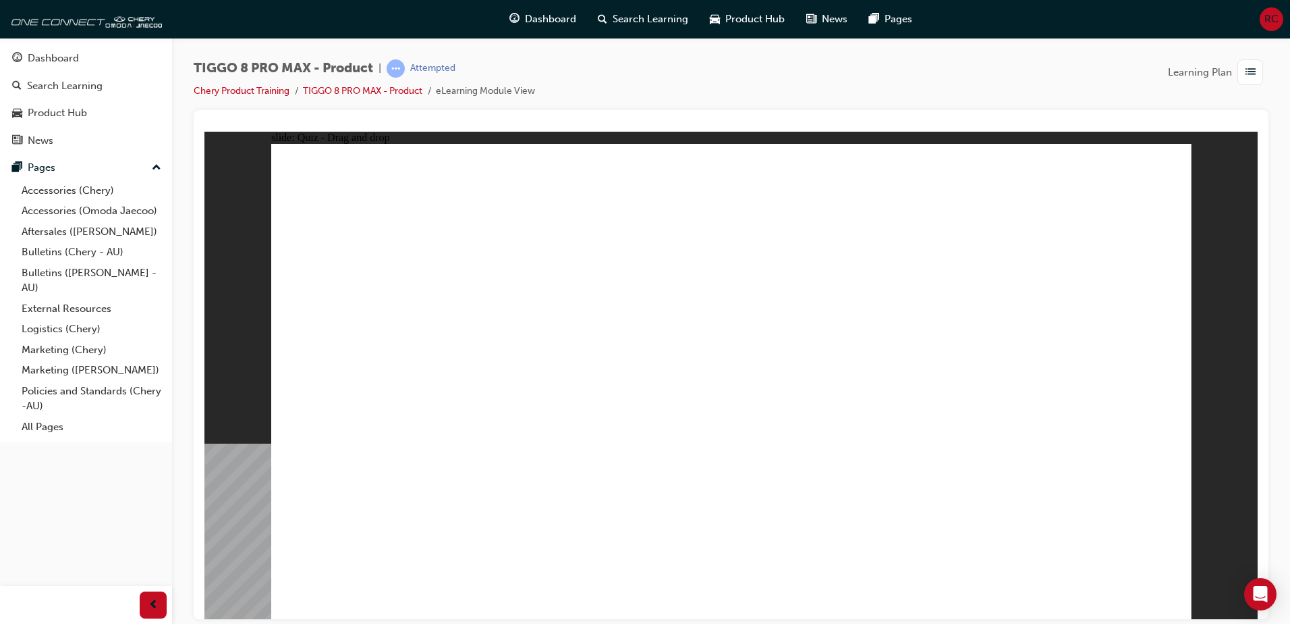
drag, startPoint x: 901, startPoint y: 262, endPoint x: 864, endPoint y: 499, distance: 239.7
drag, startPoint x: 908, startPoint y: 237, endPoint x: 868, endPoint y: 501, distance: 266.7
drag, startPoint x: 772, startPoint y: 228, endPoint x: 763, endPoint y: 465, distance: 237.0
drag, startPoint x: 898, startPoint y: 198, endPoint x: 905, endPoint y: 489, distance: 290.9
drag, startPoint x: 1070, startPoint y: 223, endPoint x: 800, endPoint y: 469, distance: 365.4
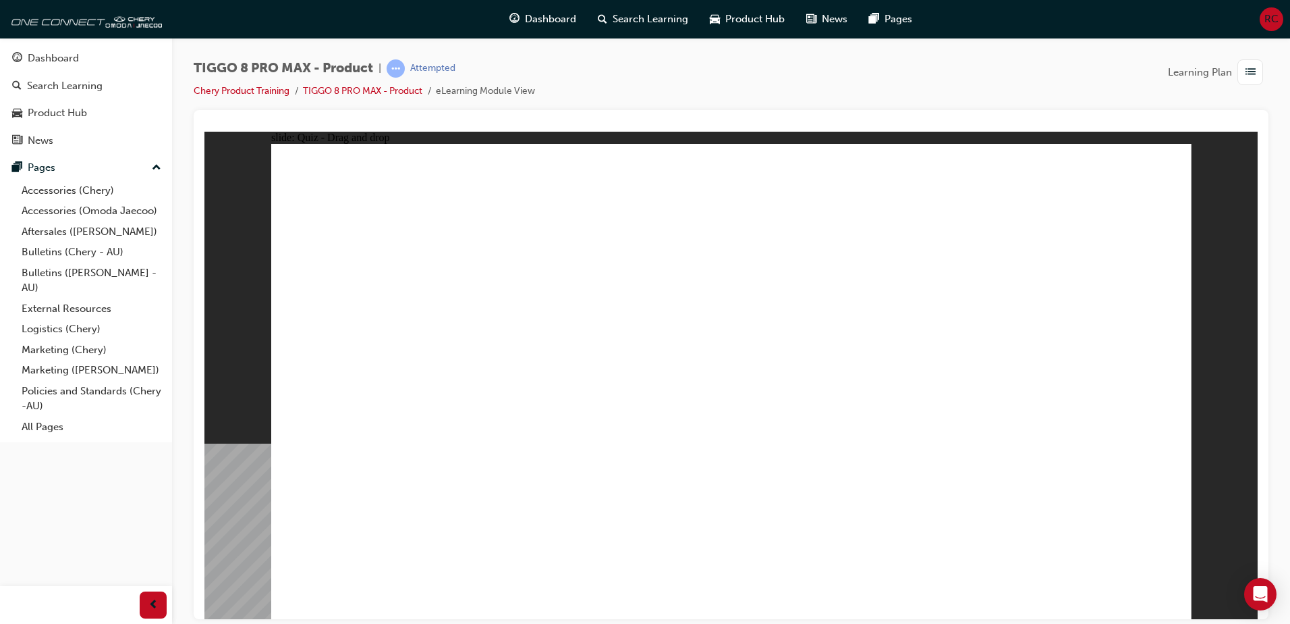
drag, startPoint x: 1109, startPoint y: 211, endPoint x: 974, endPoint y: 476, distance: 297.6
drag, startPoint x: 775, startPoint y: 199, endPoint x: 793, endPoint y: 505, distance: 306.2
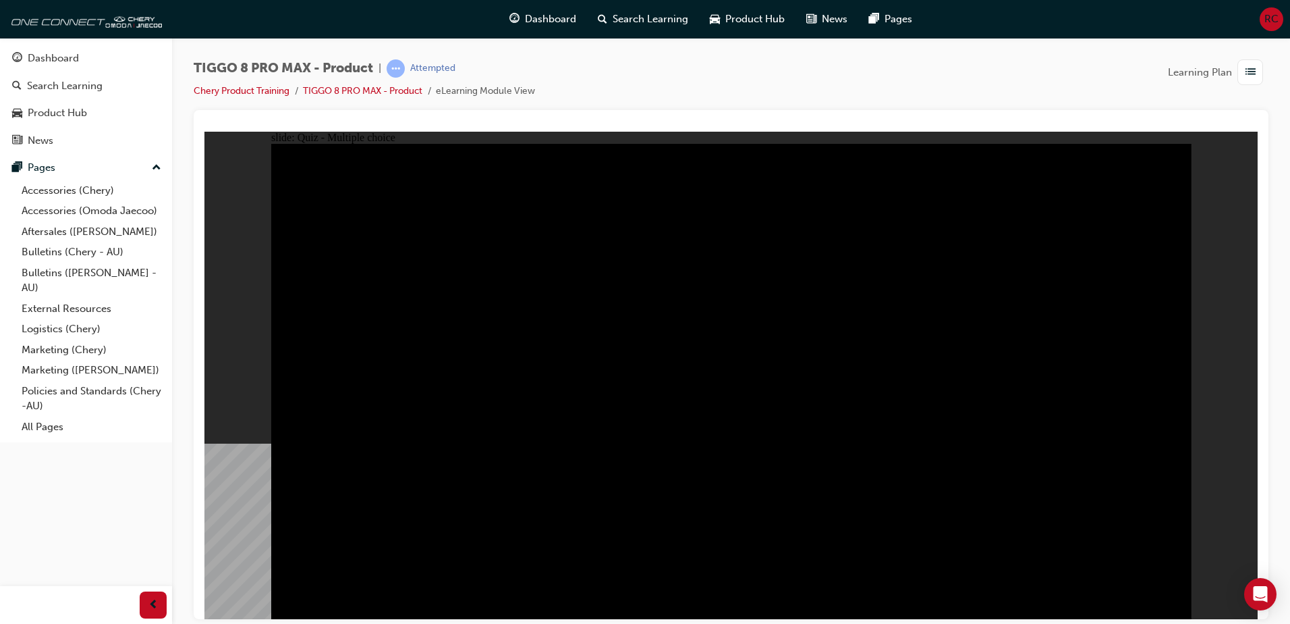
radio input "true"
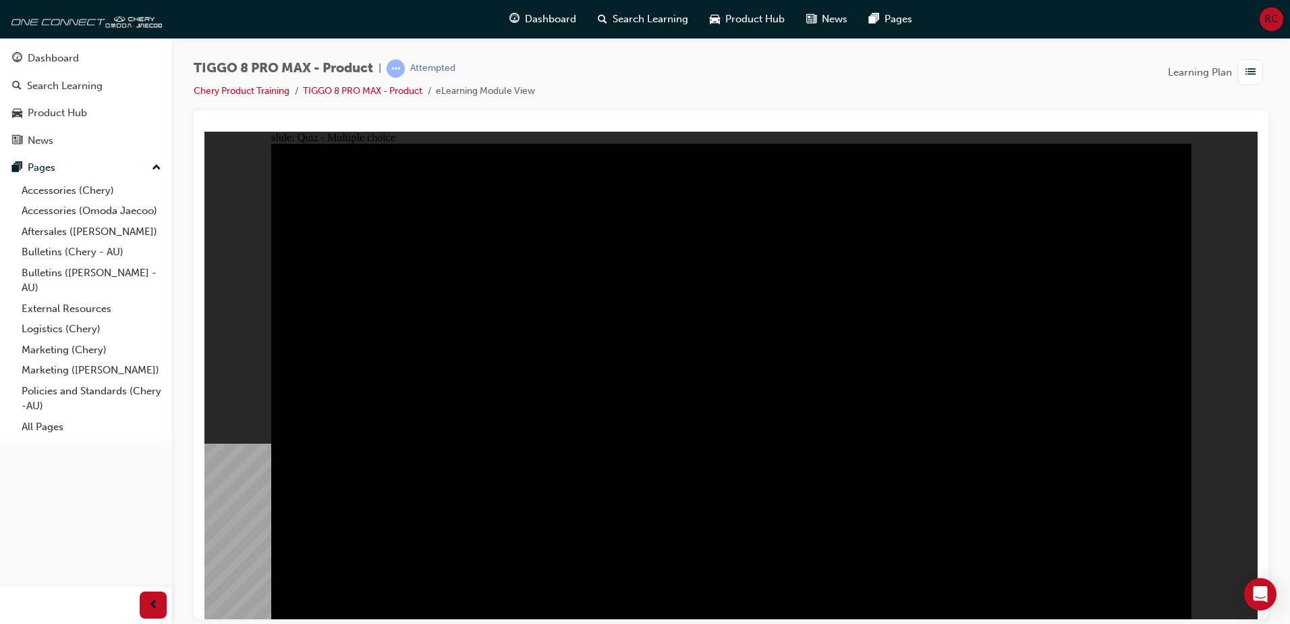
radio input "true"
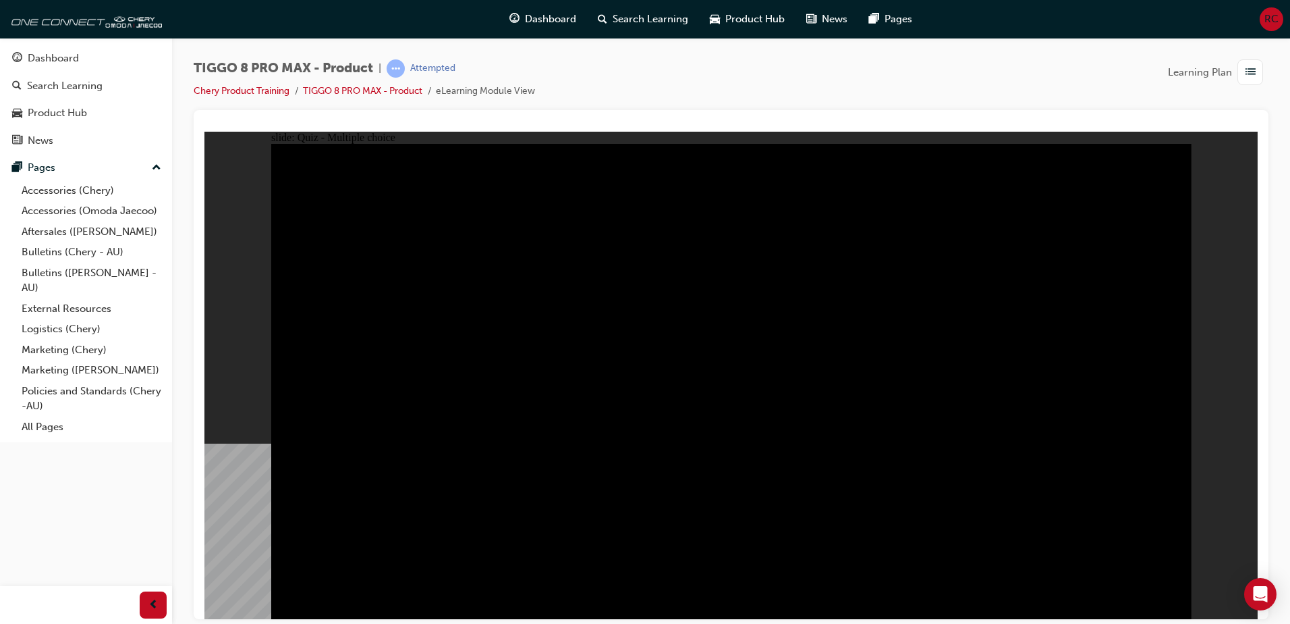
radio input "true"
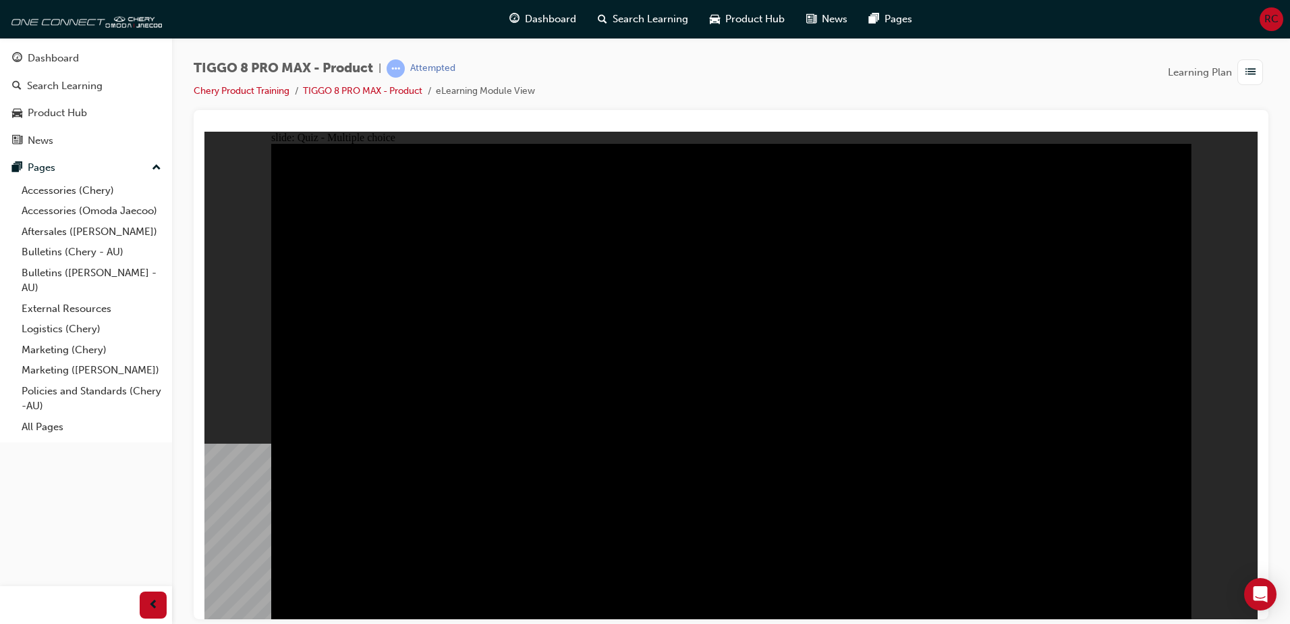
checkbox input "true"
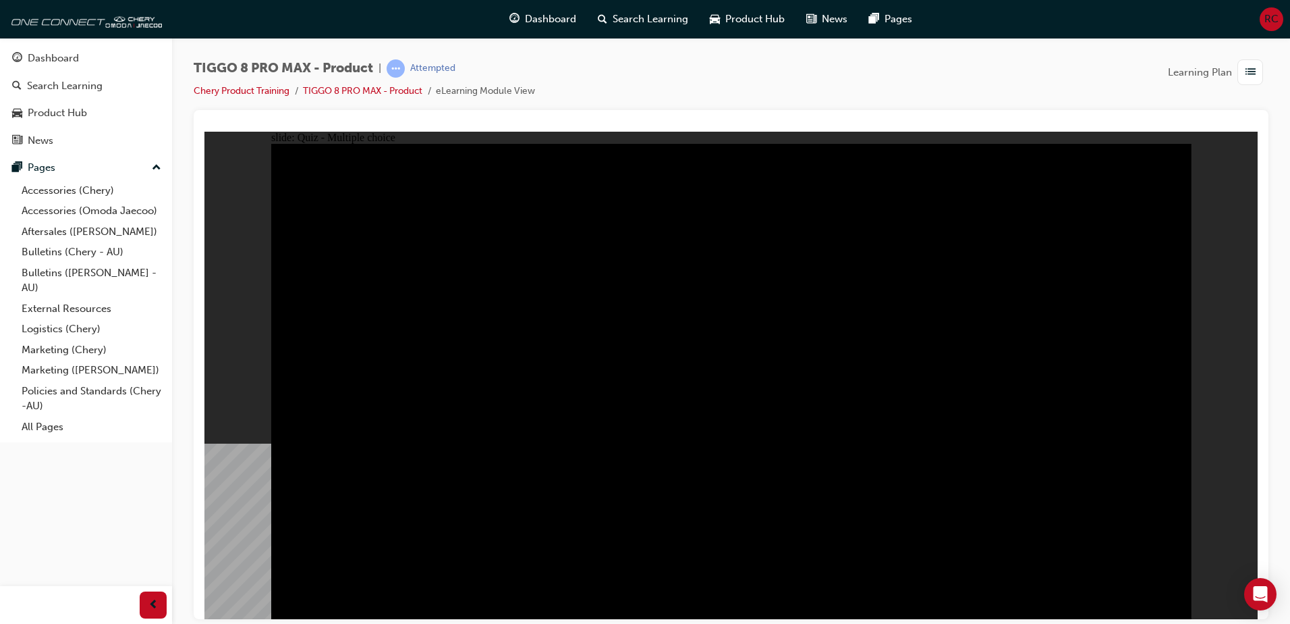
checkbox input "false"
checkbox input "true"
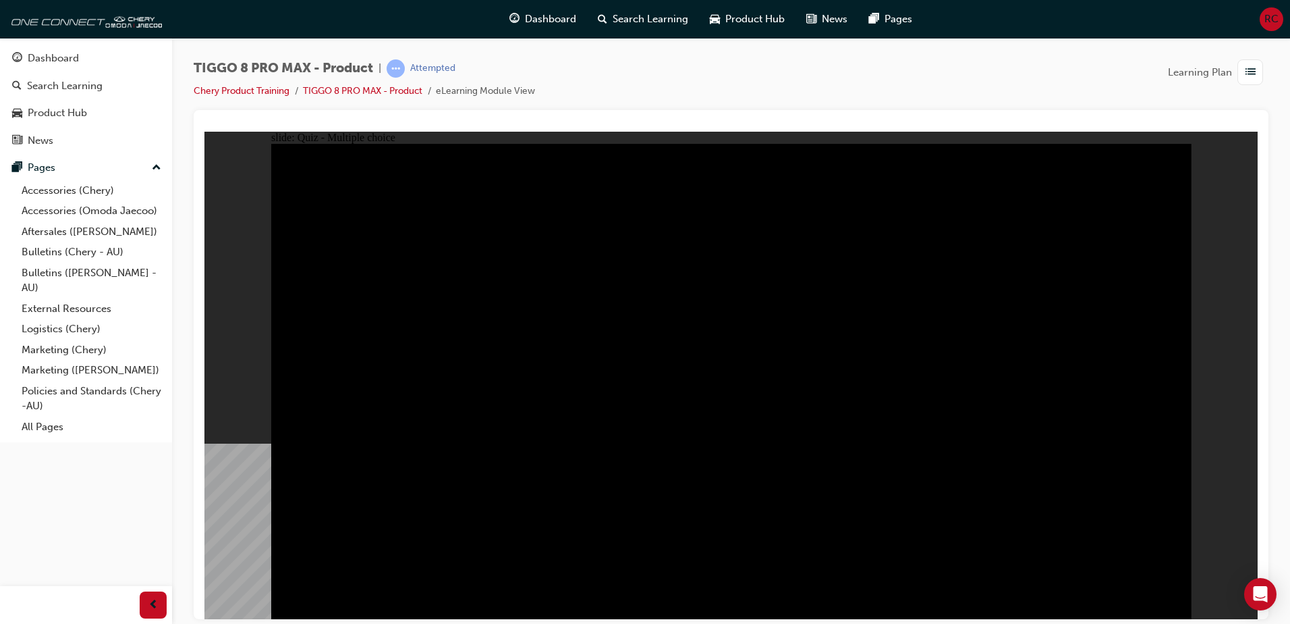
checkbox input "true"
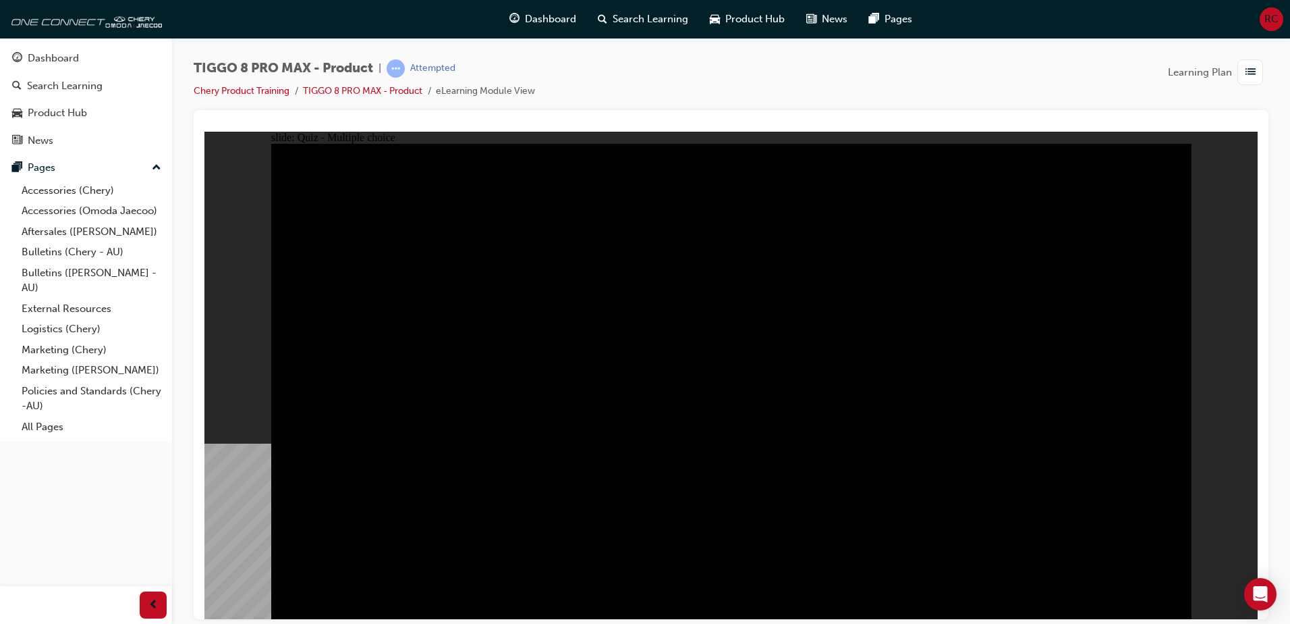
checkbox input "true"
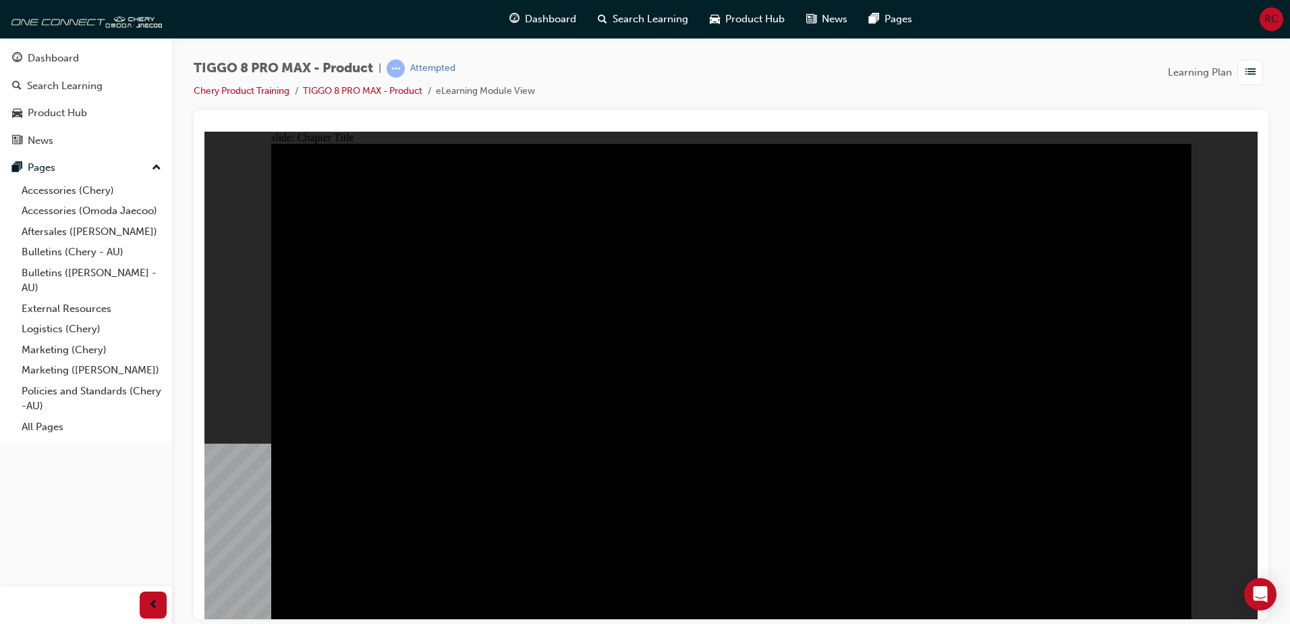
drag, startPoint x: 1157, startPoint y: 590, endPoint x: 1167, endPoint y: 590, distance: 10.1
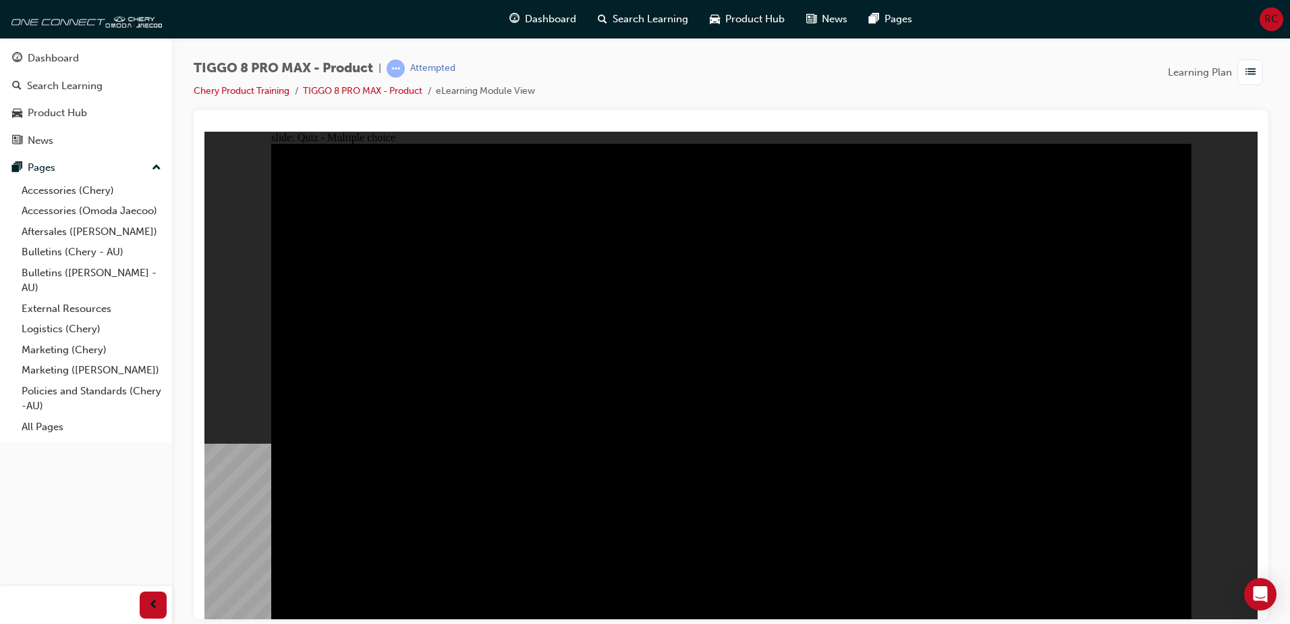
radio input "true"
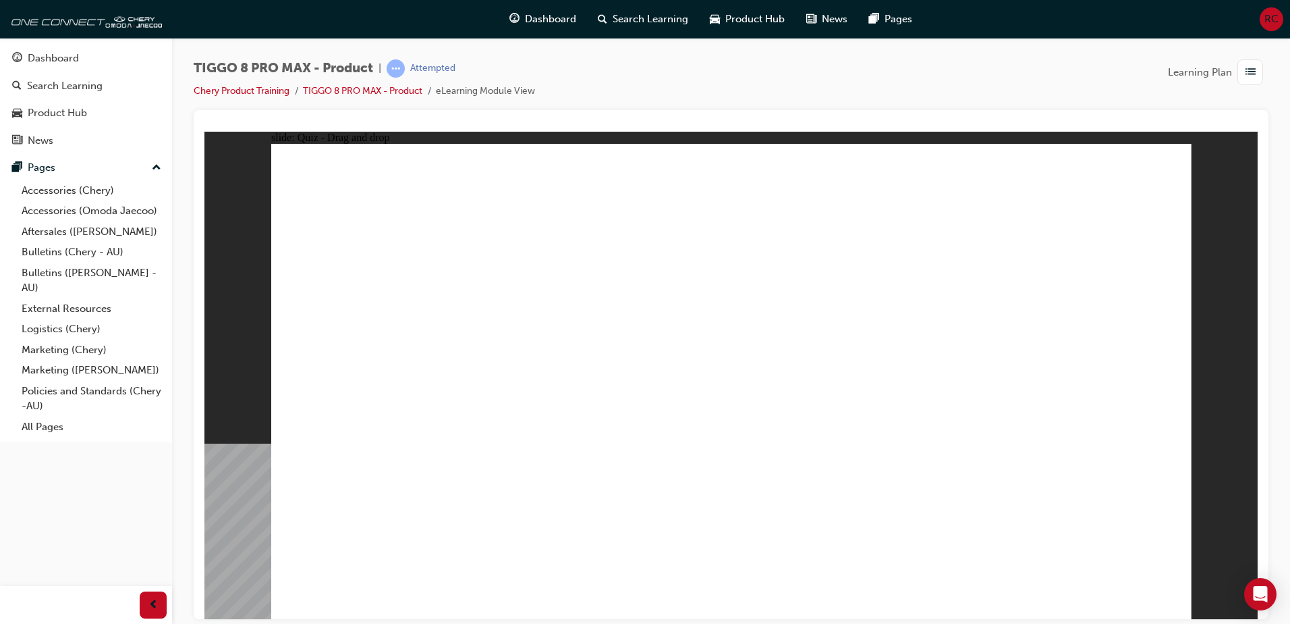
drag, startPoint x: 1098, startPoint y: 204, endPoint x: 399, endPoint y: 422, distance: 731.8
drag, startPoint x: 991, startPoint y: 289, endPoint x: 1098, endPoint y: 401, distance: 154.2
drag, startPoint x: 834, startPoint y: 309, endPoint x: 773, endPoint y: 439, distance: 143.4
drag, startPoint x: 729, startPoint y: 204, endPoint x: 937, endPoint y: 413, distance: 294.4
drag, startPoint x: 932, startPoint y: 212, endPoint x: 587, endPoint y: 421, distance: 403.3
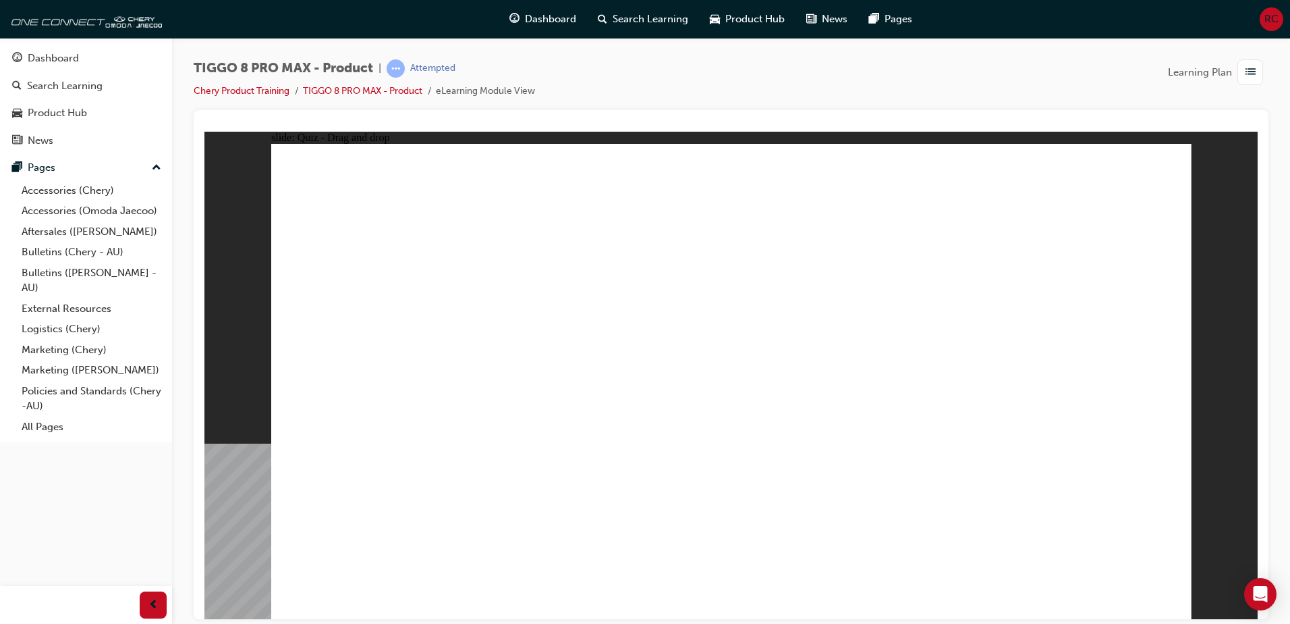
checkbox input "true"
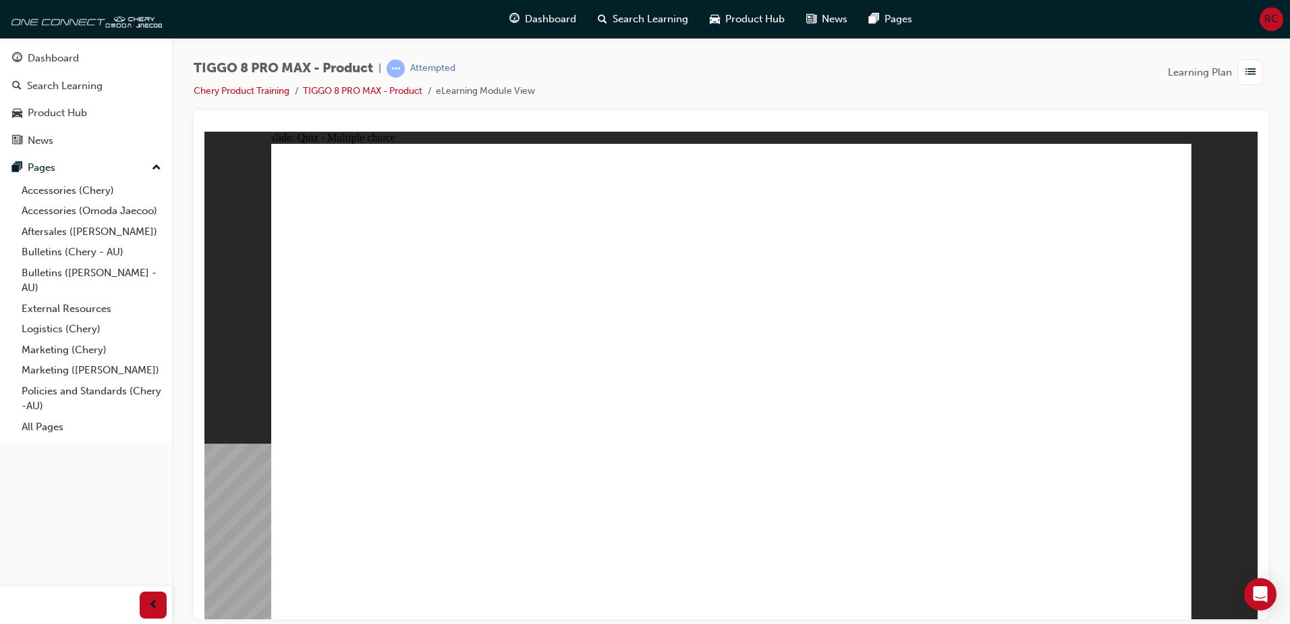
checkbox input "true"
radio input "true"
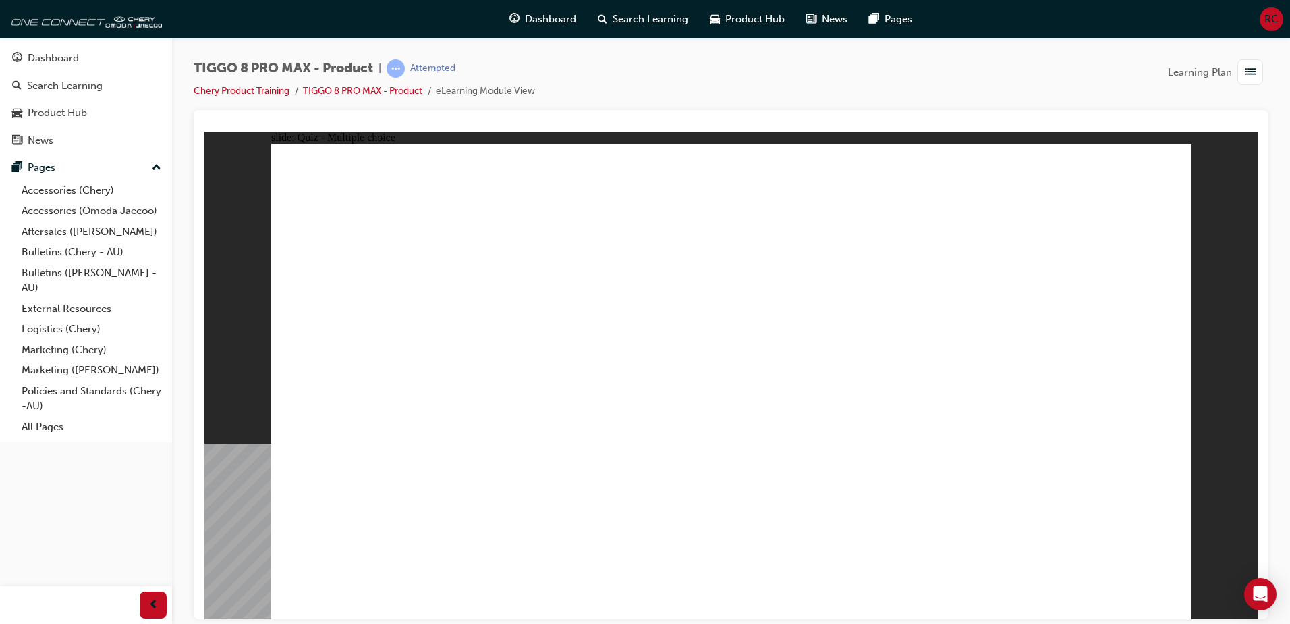
drag, startPoint x: 904, startPoint y: 267, endPoint x: 860, endPoint y: 469, distance: 206.6
drag, startPoint x: 948, startPoint y: 236, endPoint x: 908, endPoint y: 453, distance: 221.6
drag, startPoint x: 1142, startPoint y: 227, endPoint x: 935, endPoint y: 476, distance: 323.4
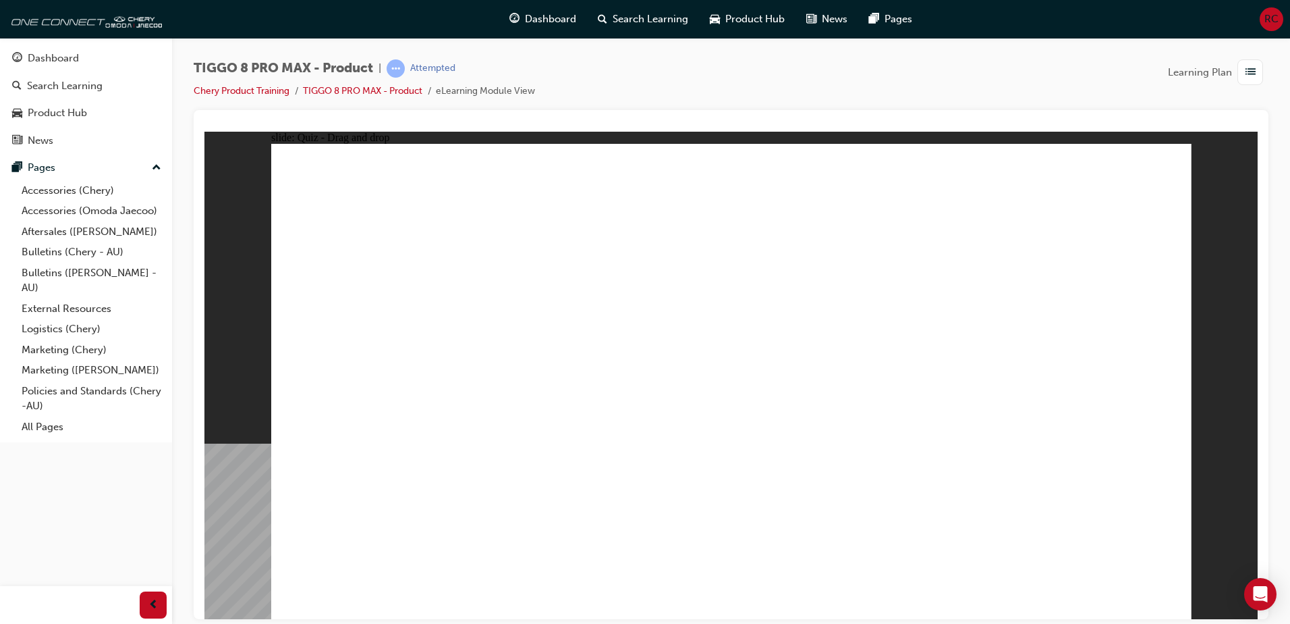
drag, startPoint x: 787, startPoint y: 347, endPoint x: 868, endPoint y: 421, distance: 109.8
drag, startPoint x: 937, startPoint y: 213, endPoint x: 861, endPoint y: 476, distance: 273.8
drag, startPoint x: 1110, startPoint y: 188, endPoint x: 937, endPoint y: 468, distance: 328.5
drag, startPoint x: 797, startPoint y: 210, endPoint x: 833, endPoint y: 504, distance: 296.4
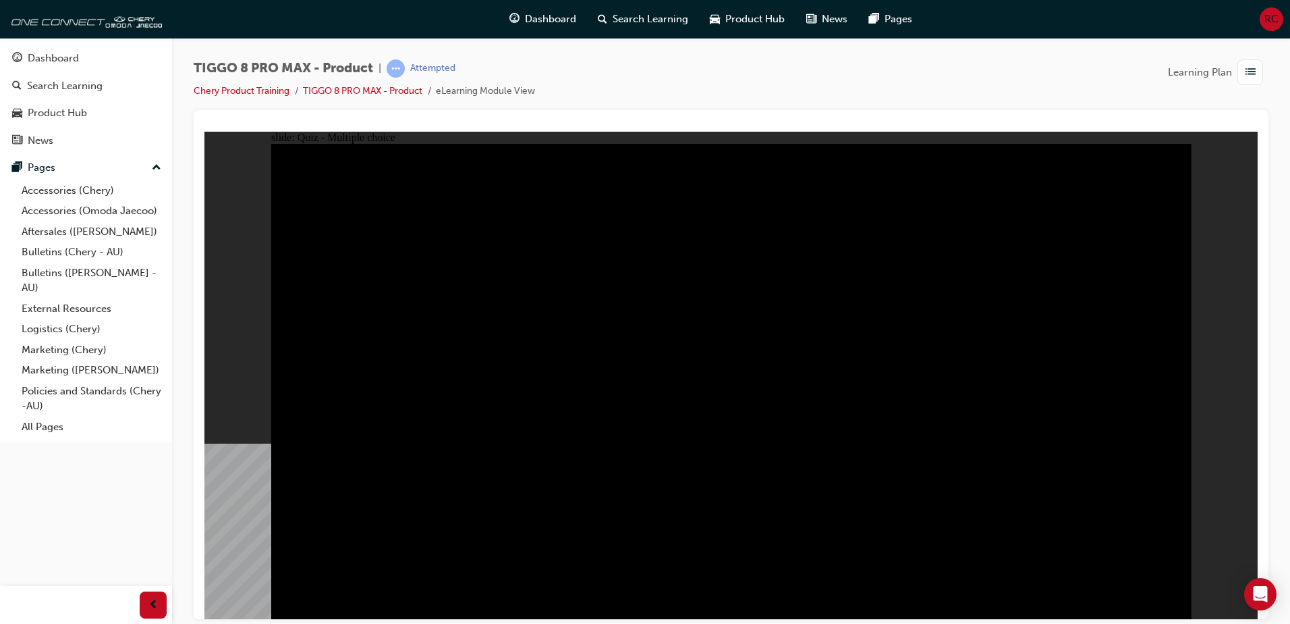
radio input "true"
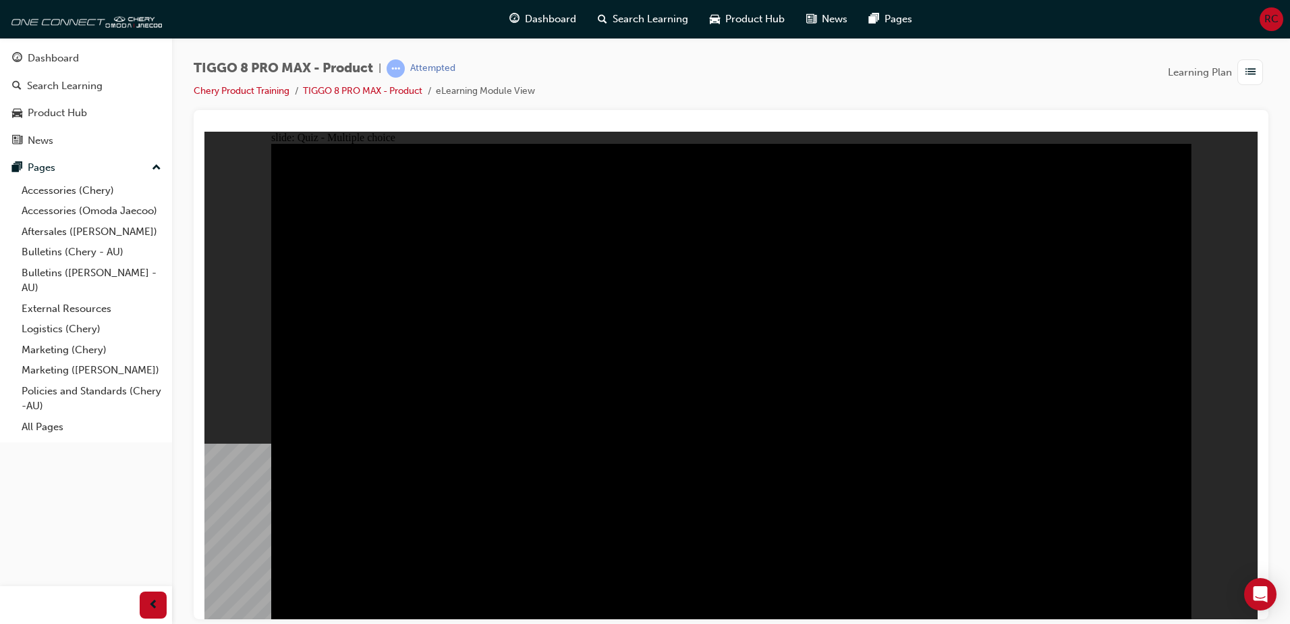
radio input "true"
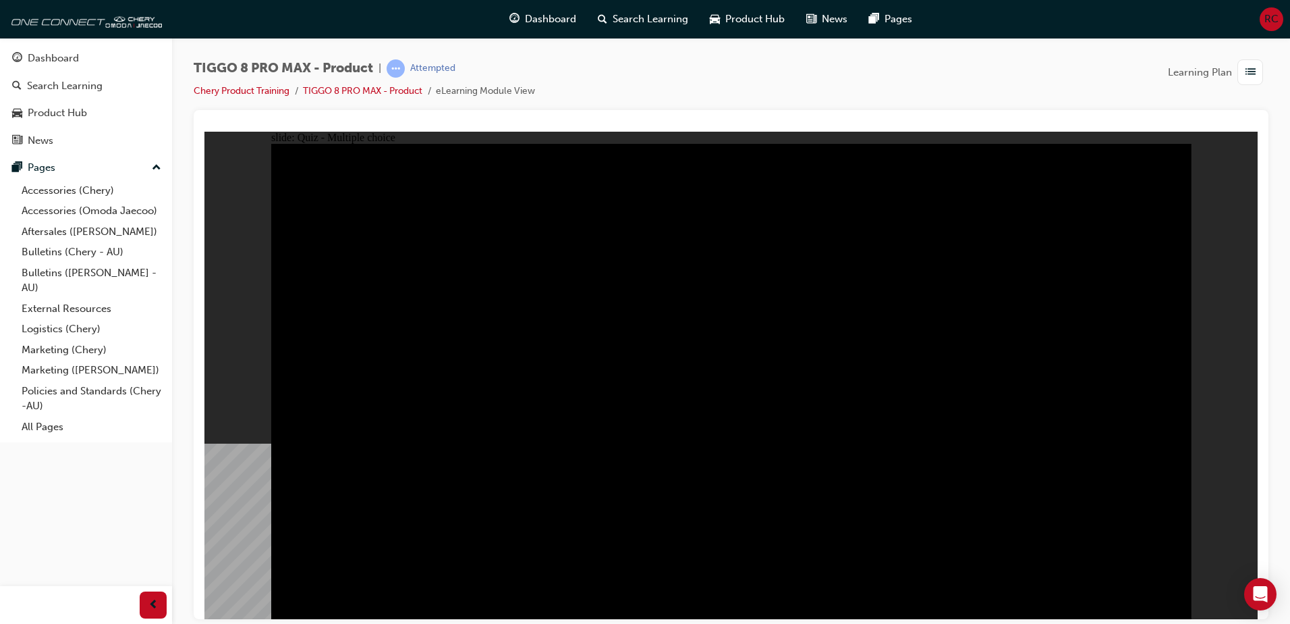
checkbox input "true"
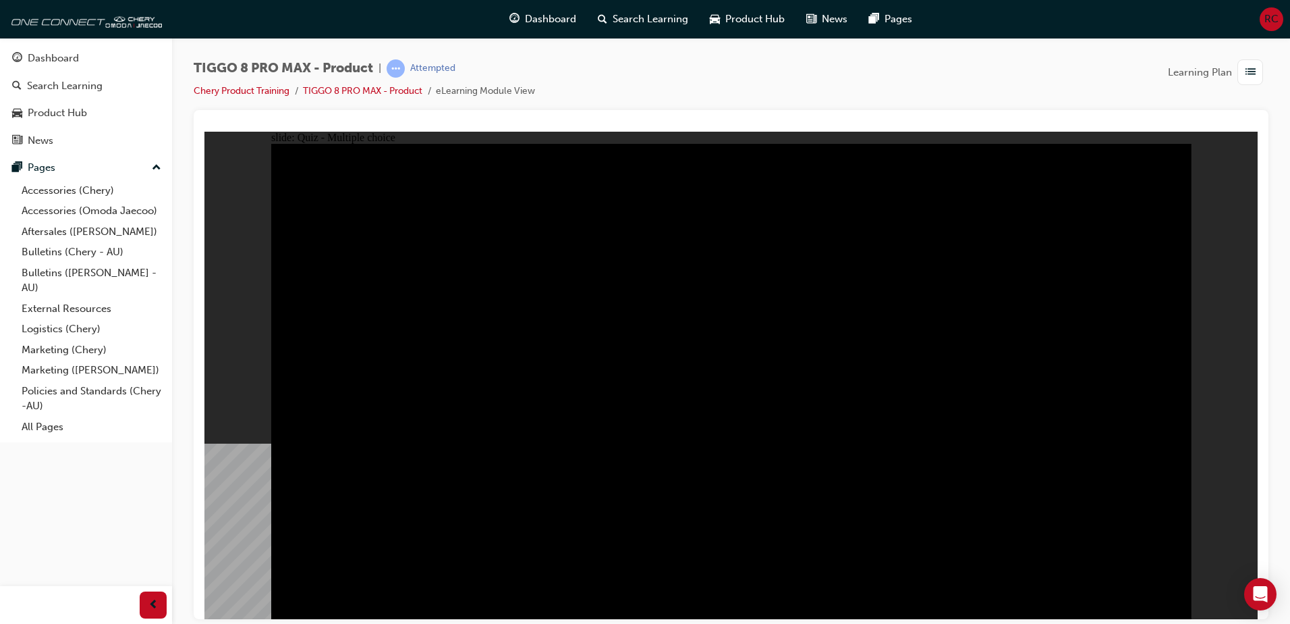
checkbox input "true"
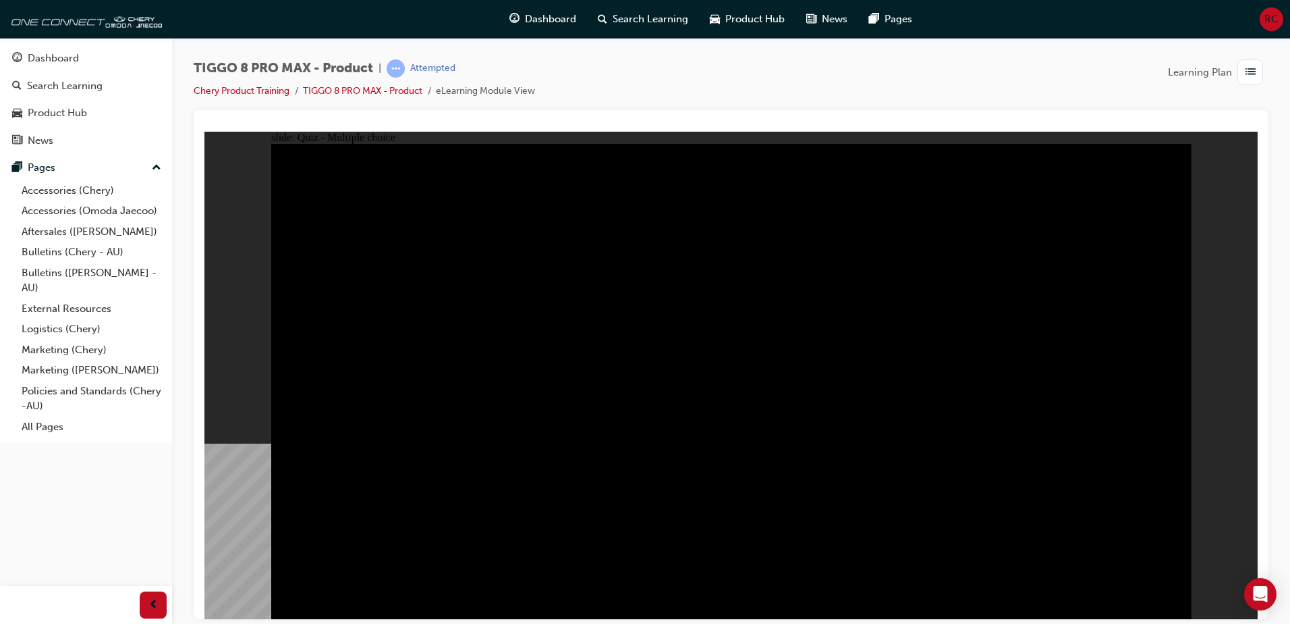
checkbox input "true"
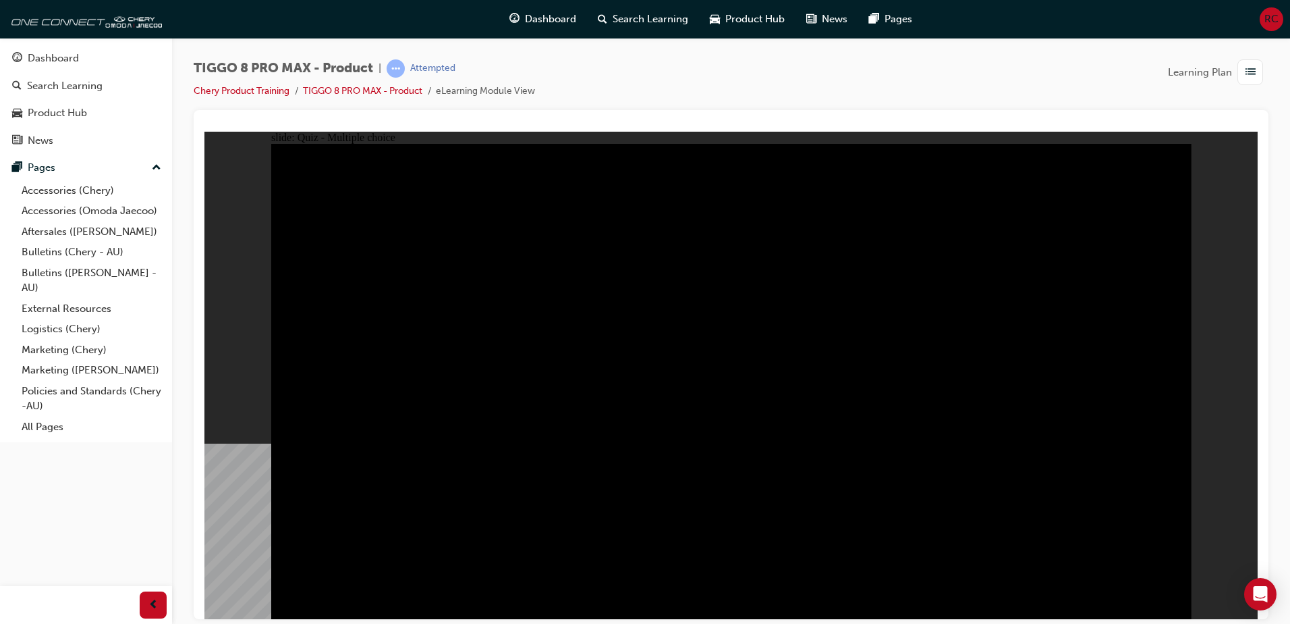
checkbox input "true"
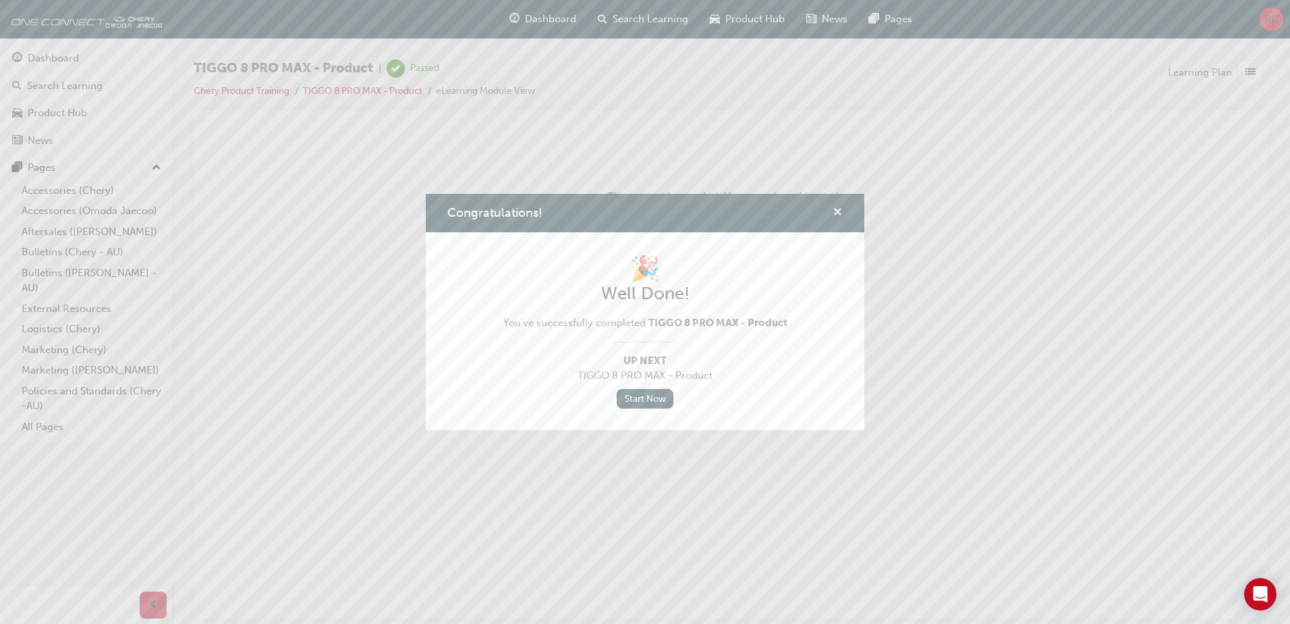
click at [840, 212] on span "cross-icon" at bounding box center [838, 213] width 10 height 12
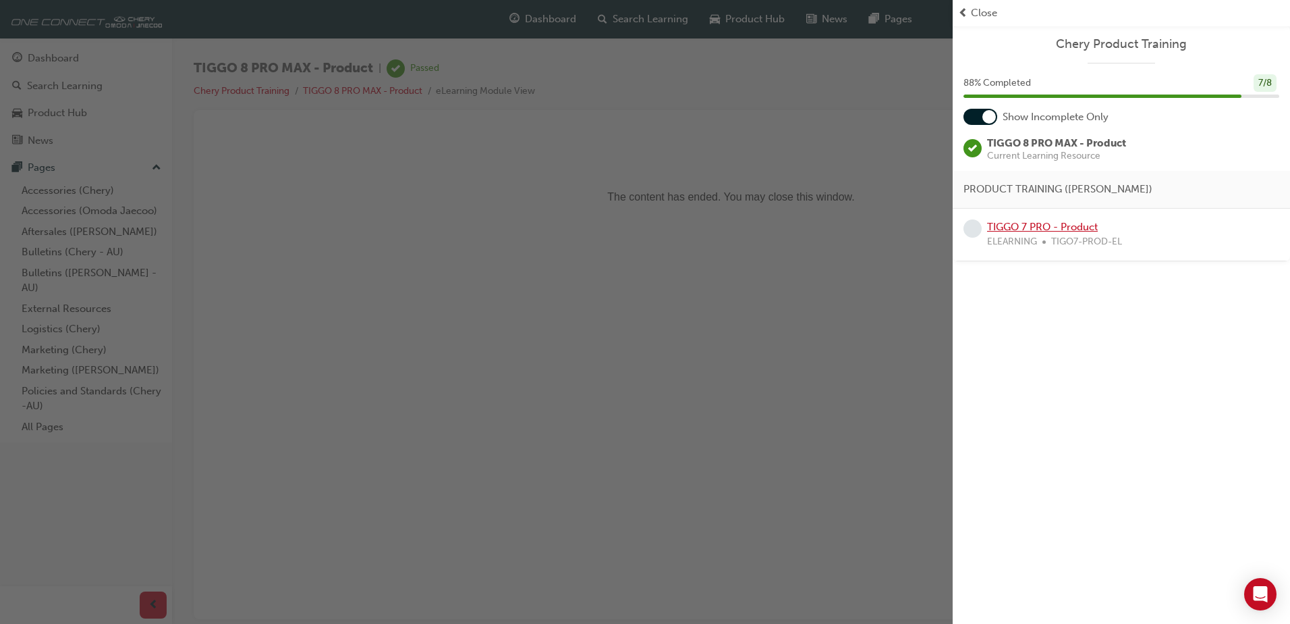
click at [1048, 229] on link "TIGGO 7 PRO - Product" at bounding box center [1042, 227] width 111 height 12
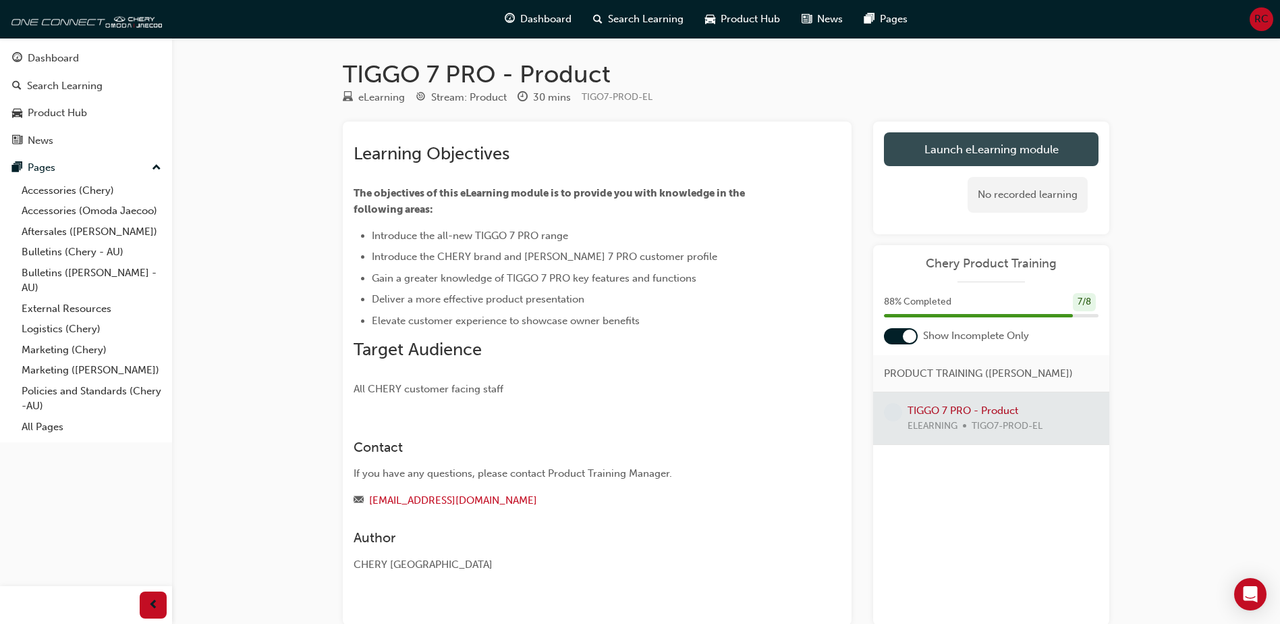
click at [935, 150] on link "Launch eLearning module" at bounding box center [991, 149] width 215 height 34
